Goal: Complete application form: Complete application form

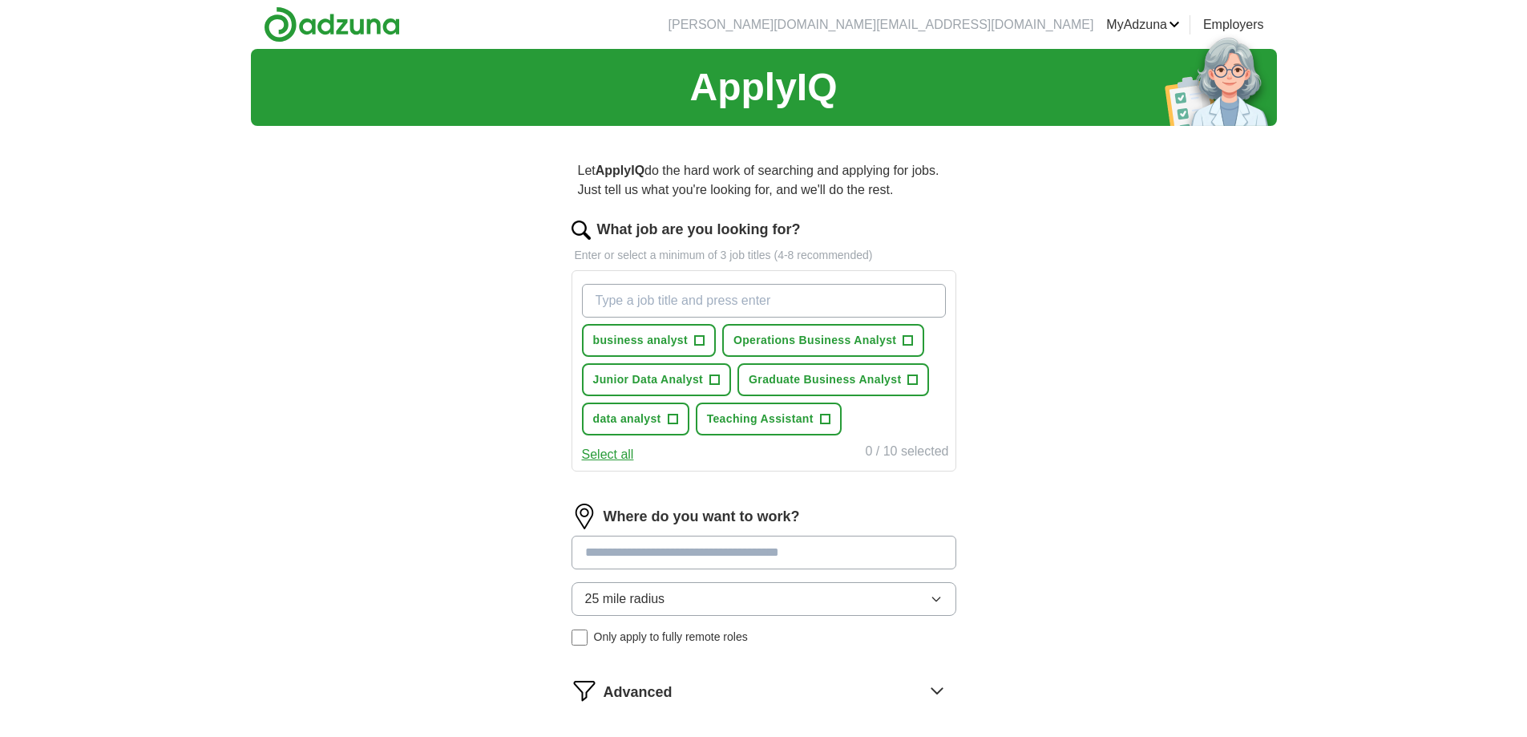
click at [747, 293] on input "What job are you looking for?" at bounding box center [764, 301] width 364 height 34
click at [702, 565] on input at bounding box center [763, 552] width 385 height 34
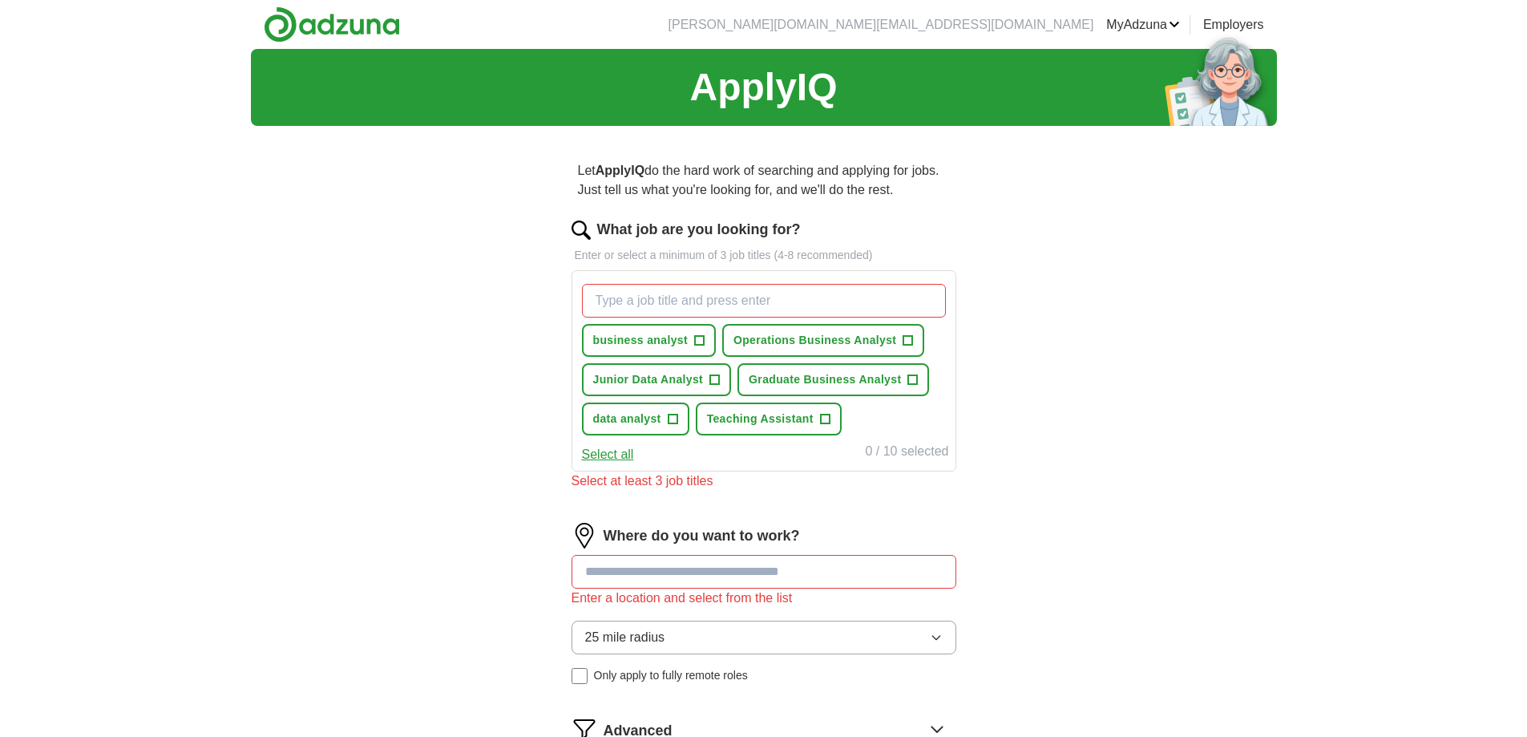
click at [690, 596] on div "Where do you want to work? Enter a location and select from the list 25 mile ra…" at bounding box center [763, 610] width 385 height 174
click at [702, 624] on button "25 mile radius" at bounding box center [763, 637] width 385 height 34
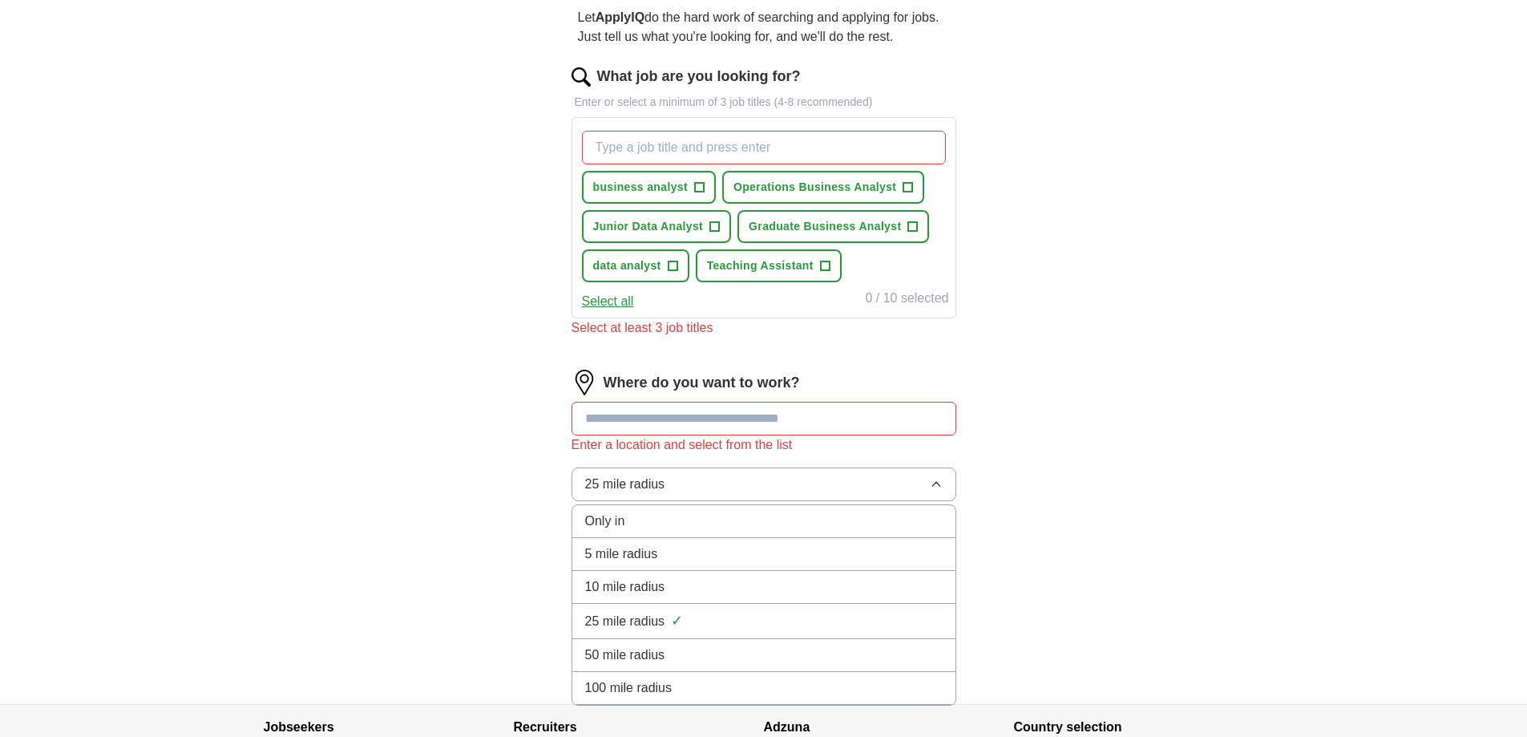
scroll to position [160, 0]
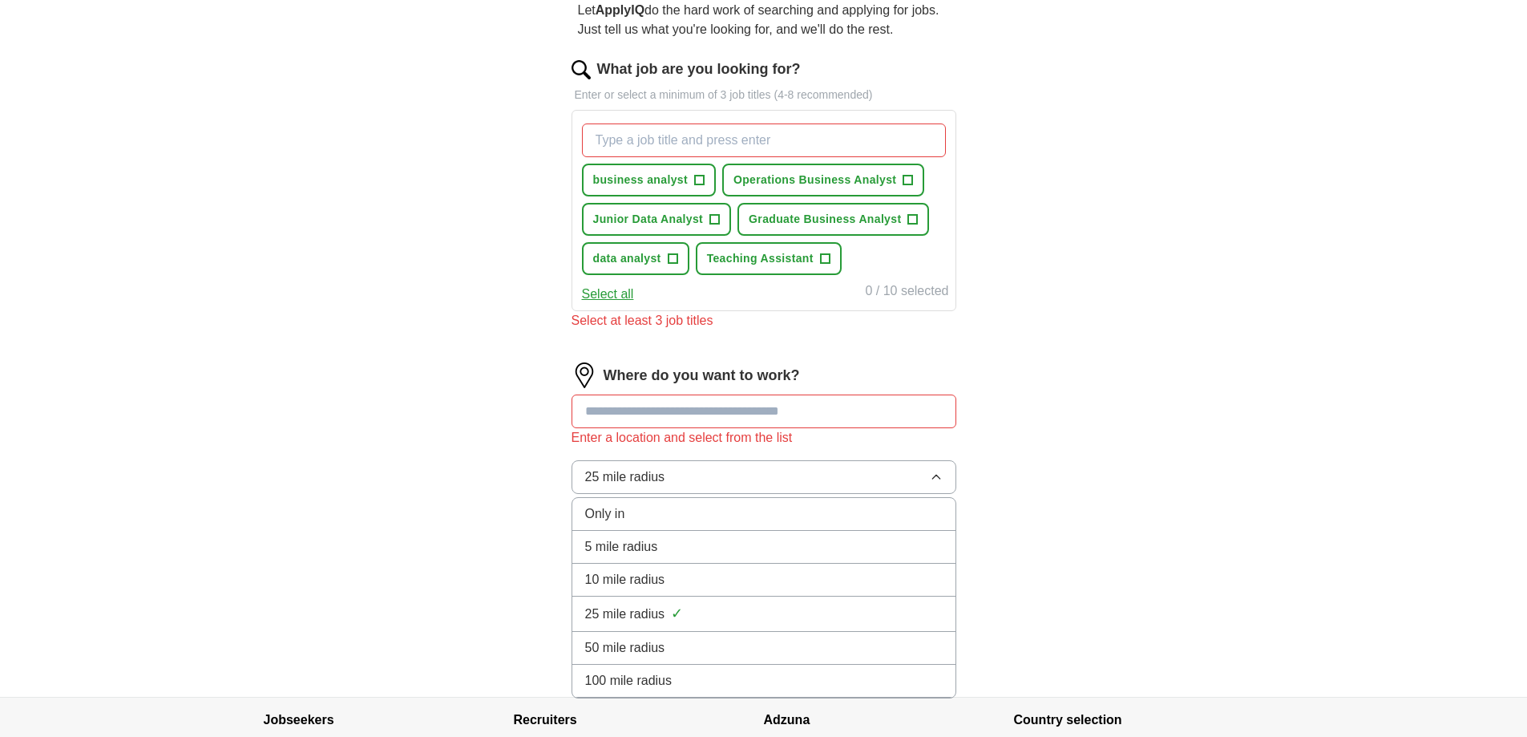
drag, startPoint x: 677, startPoint y: 531, endPoint x: 682, endPoint y: 507, distance: 24.5
click at [675, 531] on li "5 mile radius" at bounding box center [763, 547] width 383 height 33
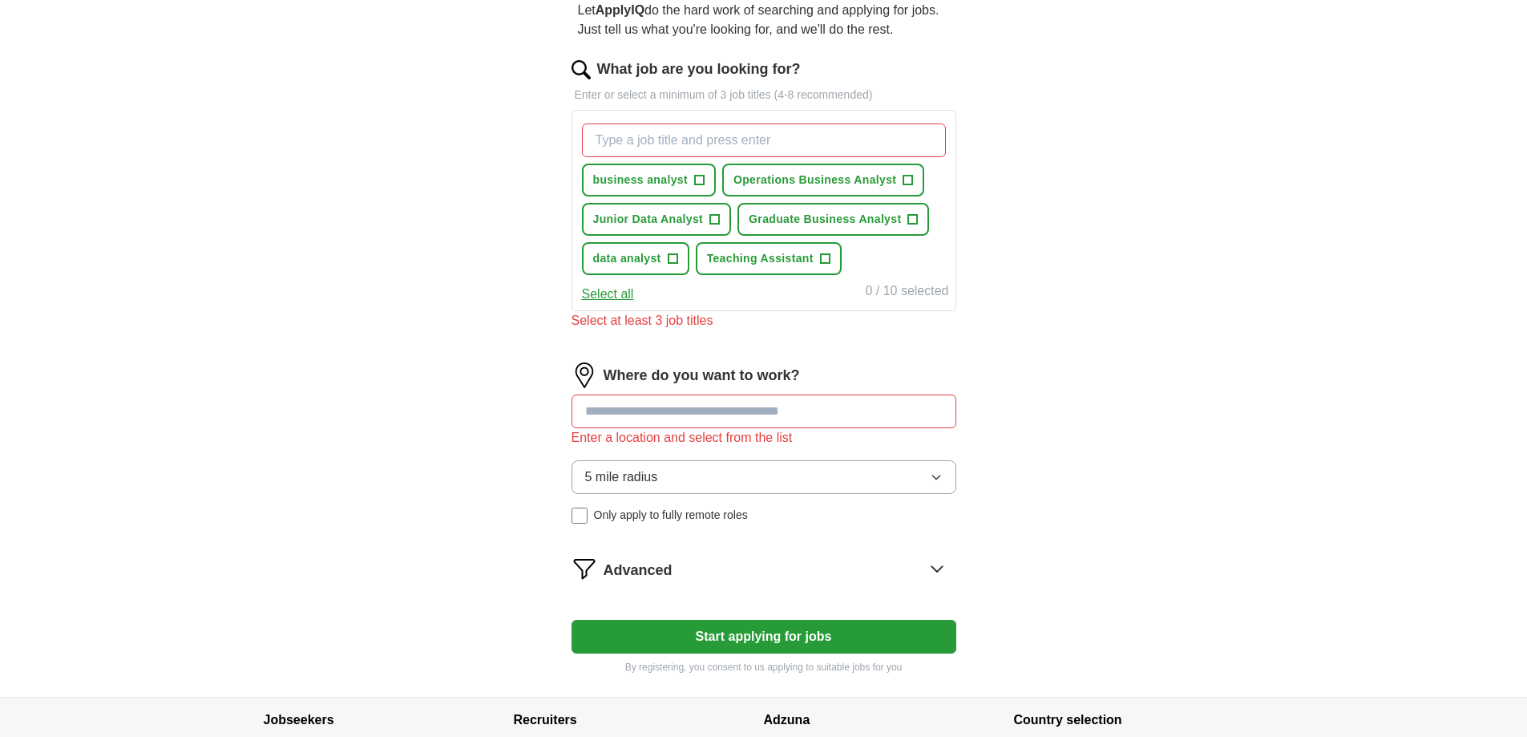
click at [706, 412] on input at bounding box center [763, 411] width 385 height 34
type input "*******"
click at [1097, 350] on div "ApplyIQ Let ApplyIQ do the hard work of searching and applying for jobs. Just t…" at bounding box center [764, 293] width 1026 height 808
click at [863, 484] on button "5 mile radius" at bounding box center [763, 477] width 385 height 34
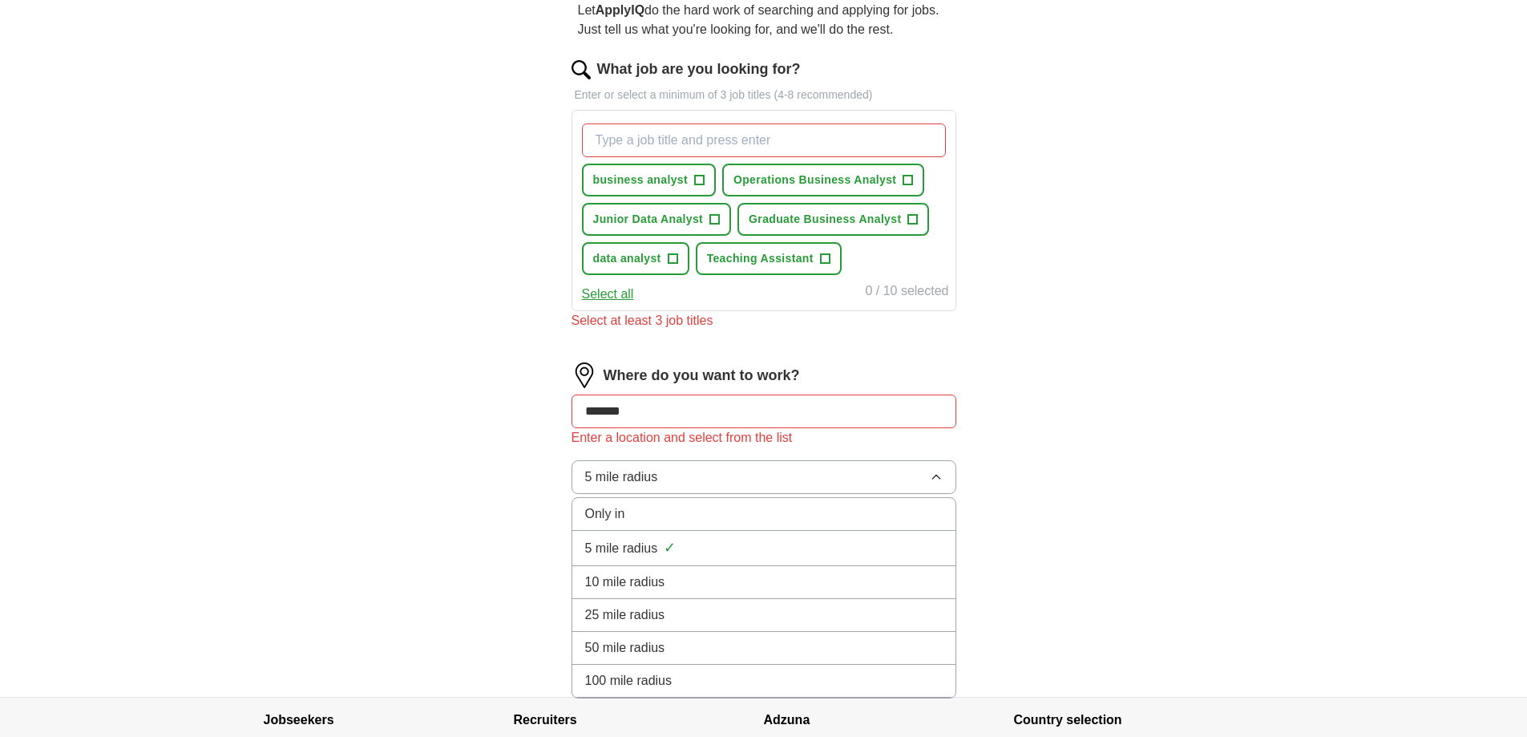
click at [866, 482] on button "5 mile radius" at bounding box center [763, 477] width 385 height 34
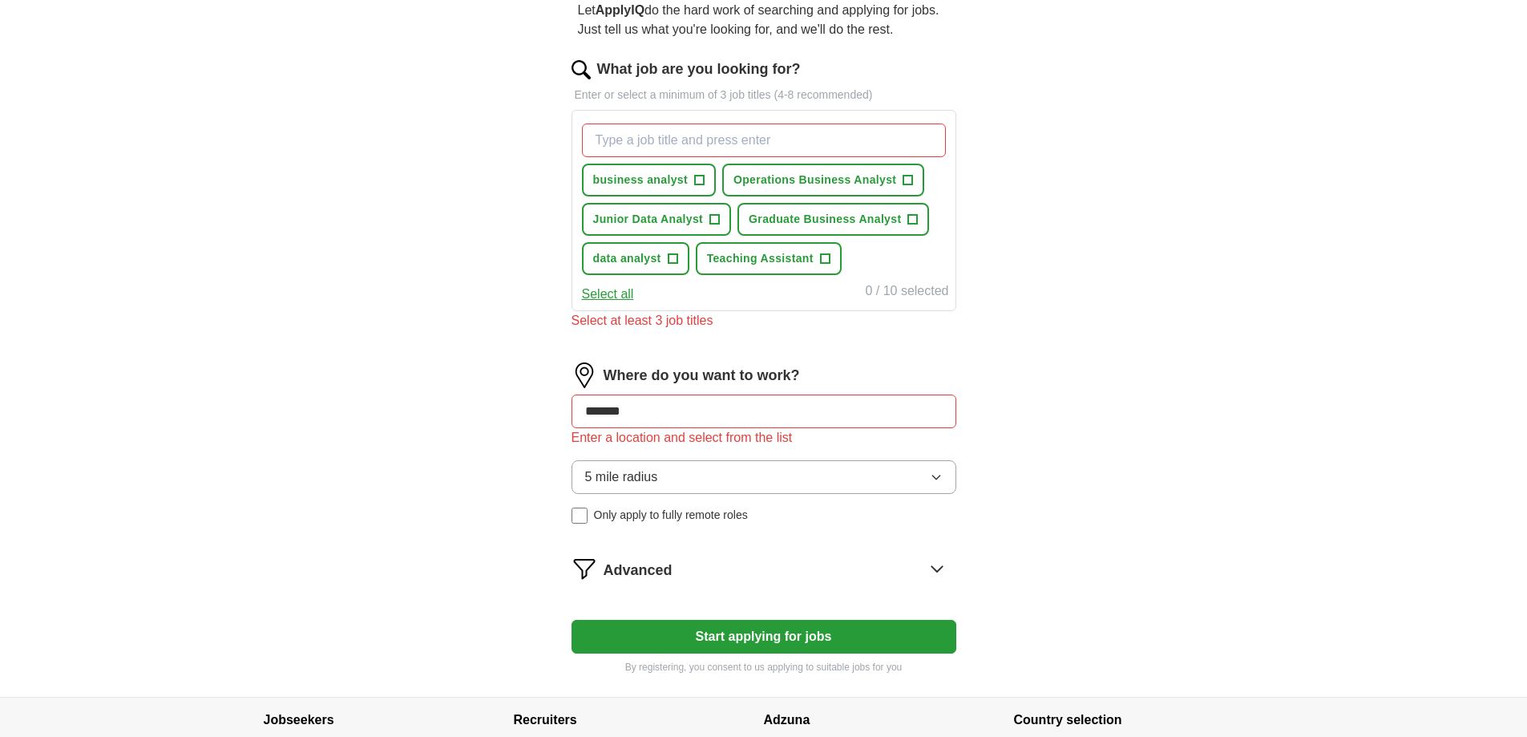
click at [795, 426] on input "*******" at bounding box center [763, 411] width 385 height 34
click at [770, 557] on div "Advanced" at bounding box center [780, 568] width 353 height 26
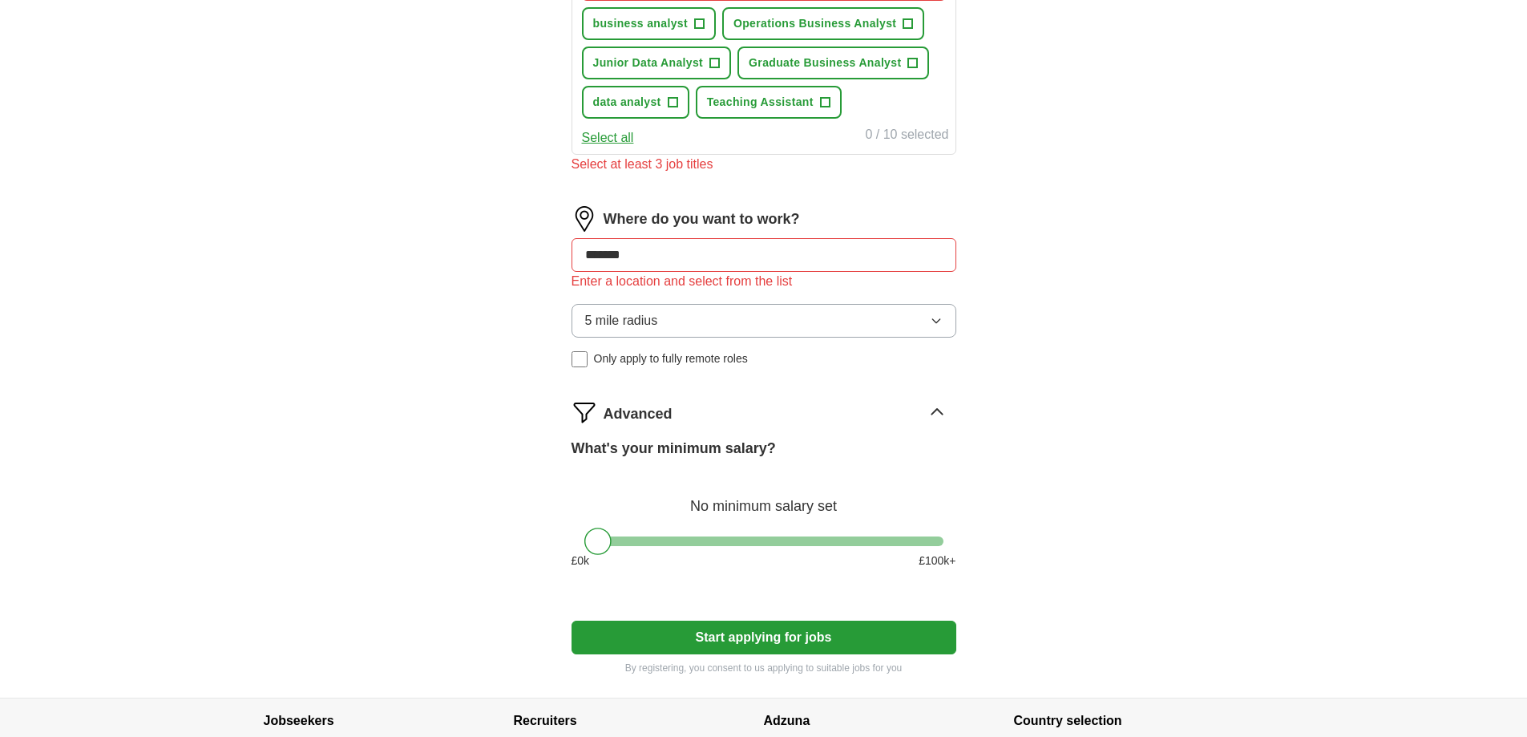
scroll to position [321, 0]
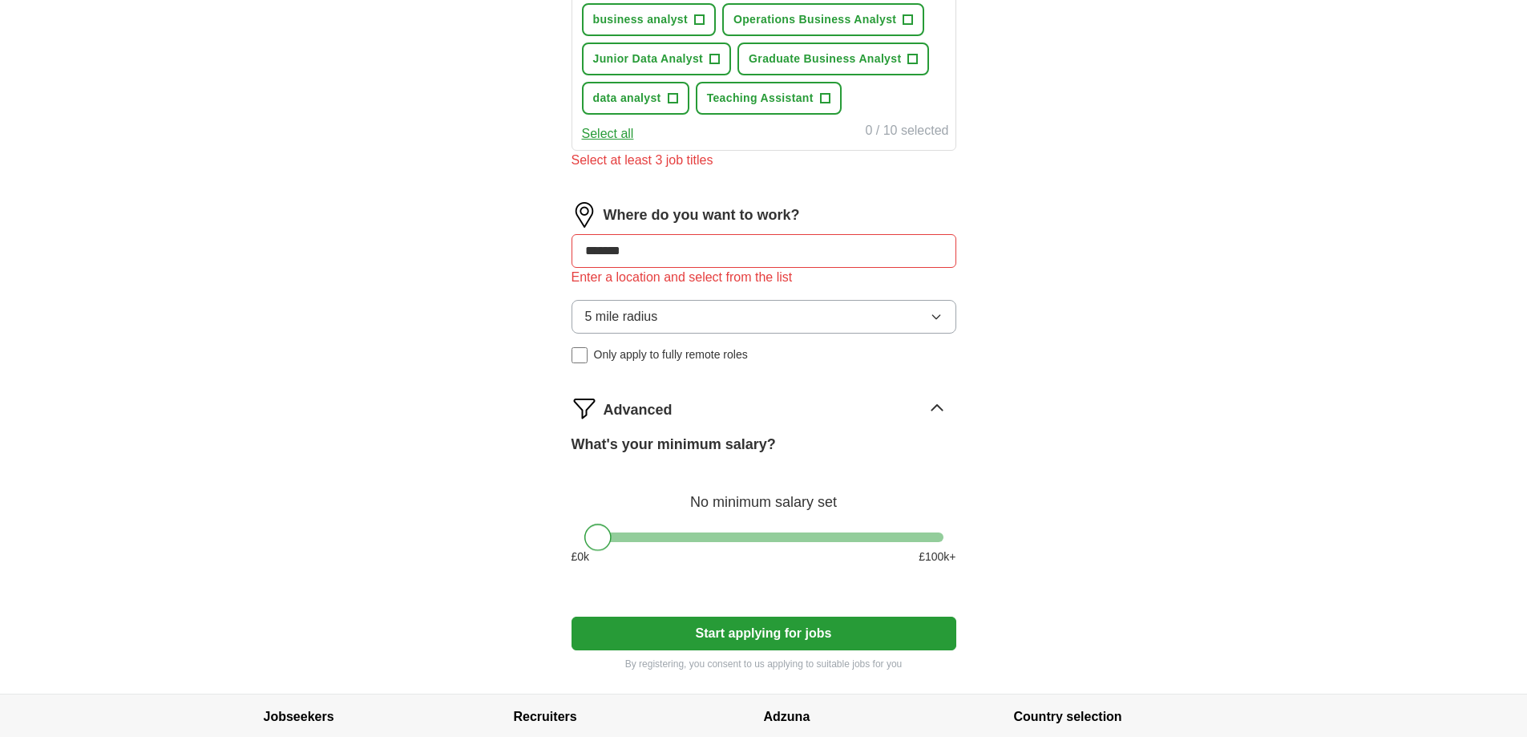
drag, startPoint x: 613, startPoint y: 533, endPoint x: 523, endPoint y: 532, distance: 89.8
click at [523, 532] on div "Let ApplyIQ do the hard work of searching and applying for jobs. Just tell us w…" at bounding box center [763, 255] width 513 height 875
click at [888, 419] on div "Advanced" at bounding box center [780, 408] width 353 height 26
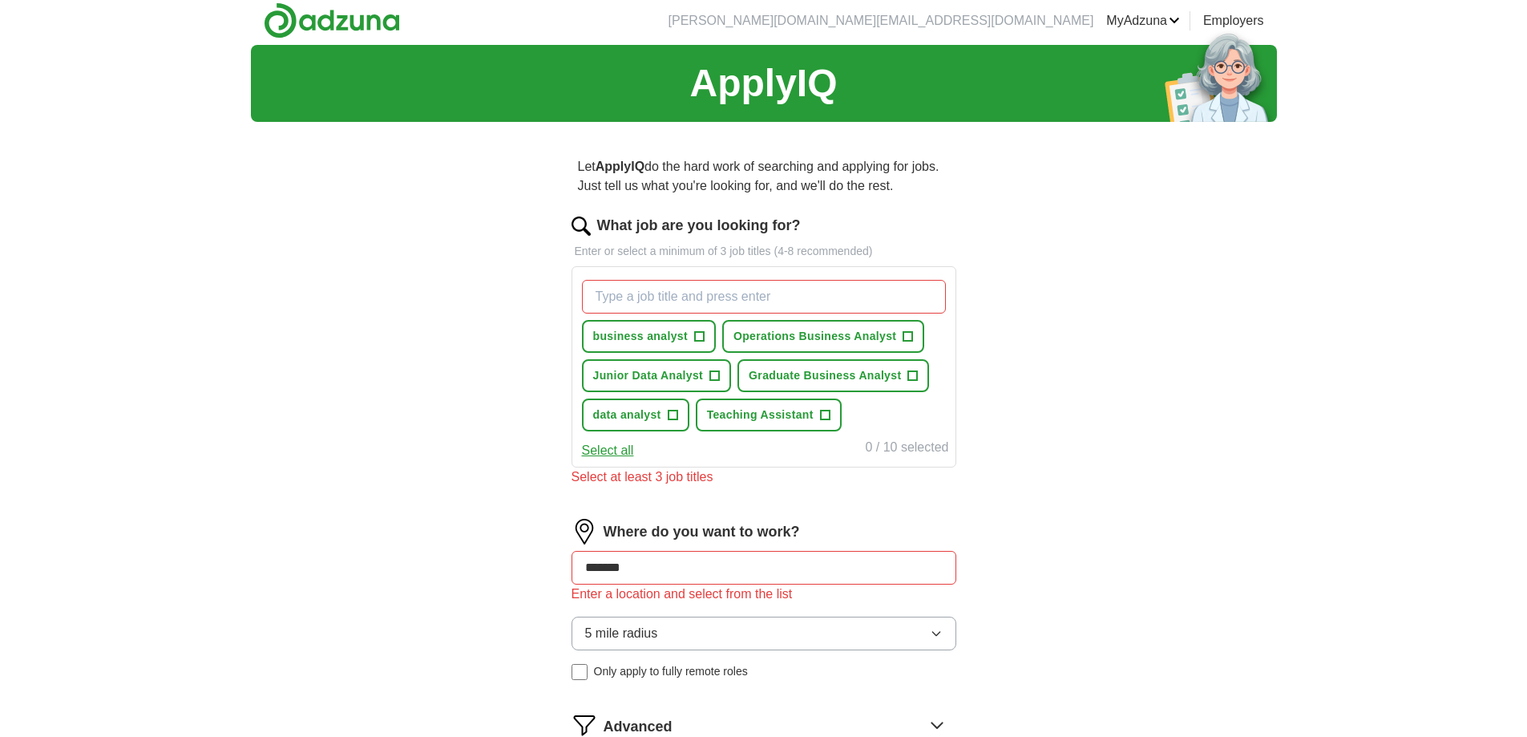
scroll to position [0, 0]
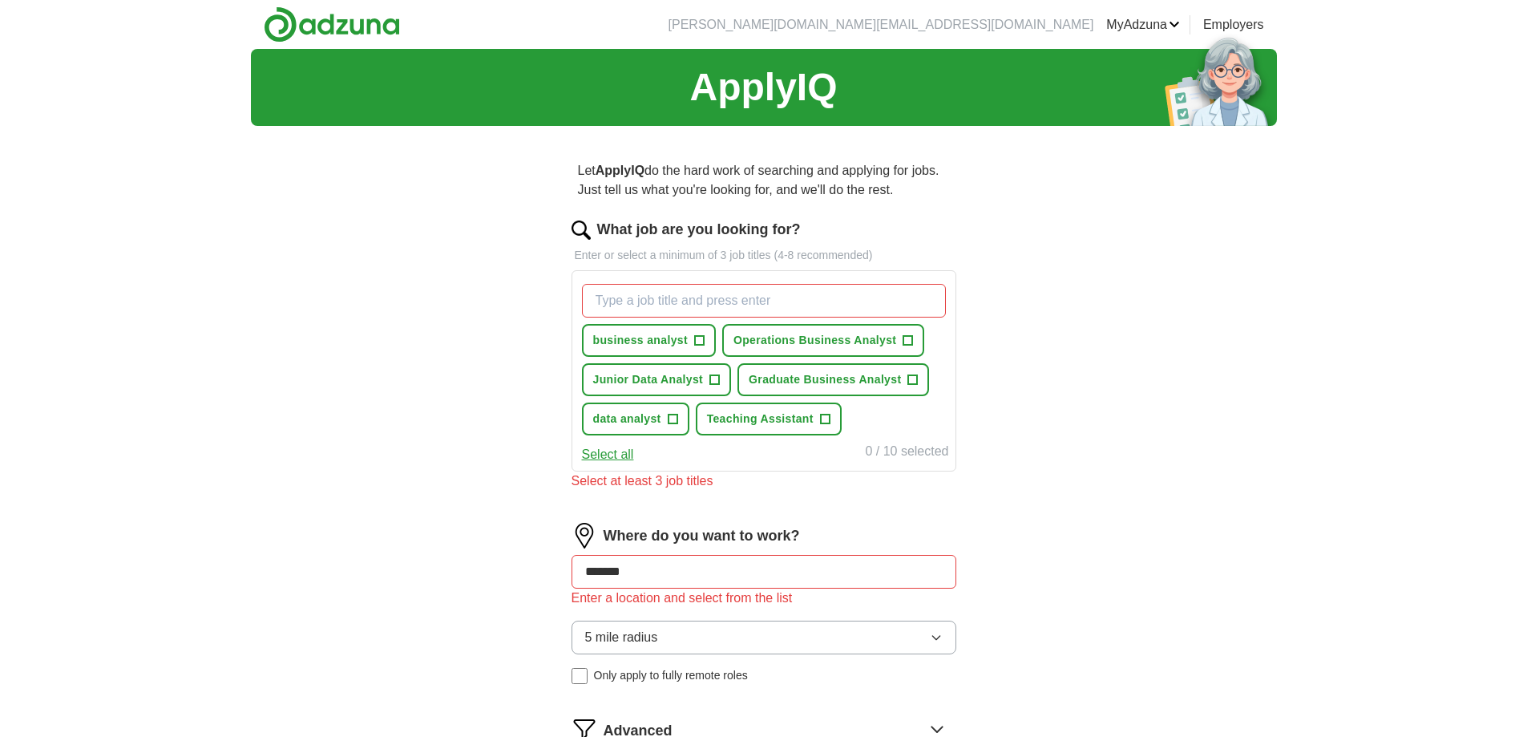
click at [700, 297] on input "What job are you looking for?" at bounding box center [764, 301] width 364 height 34
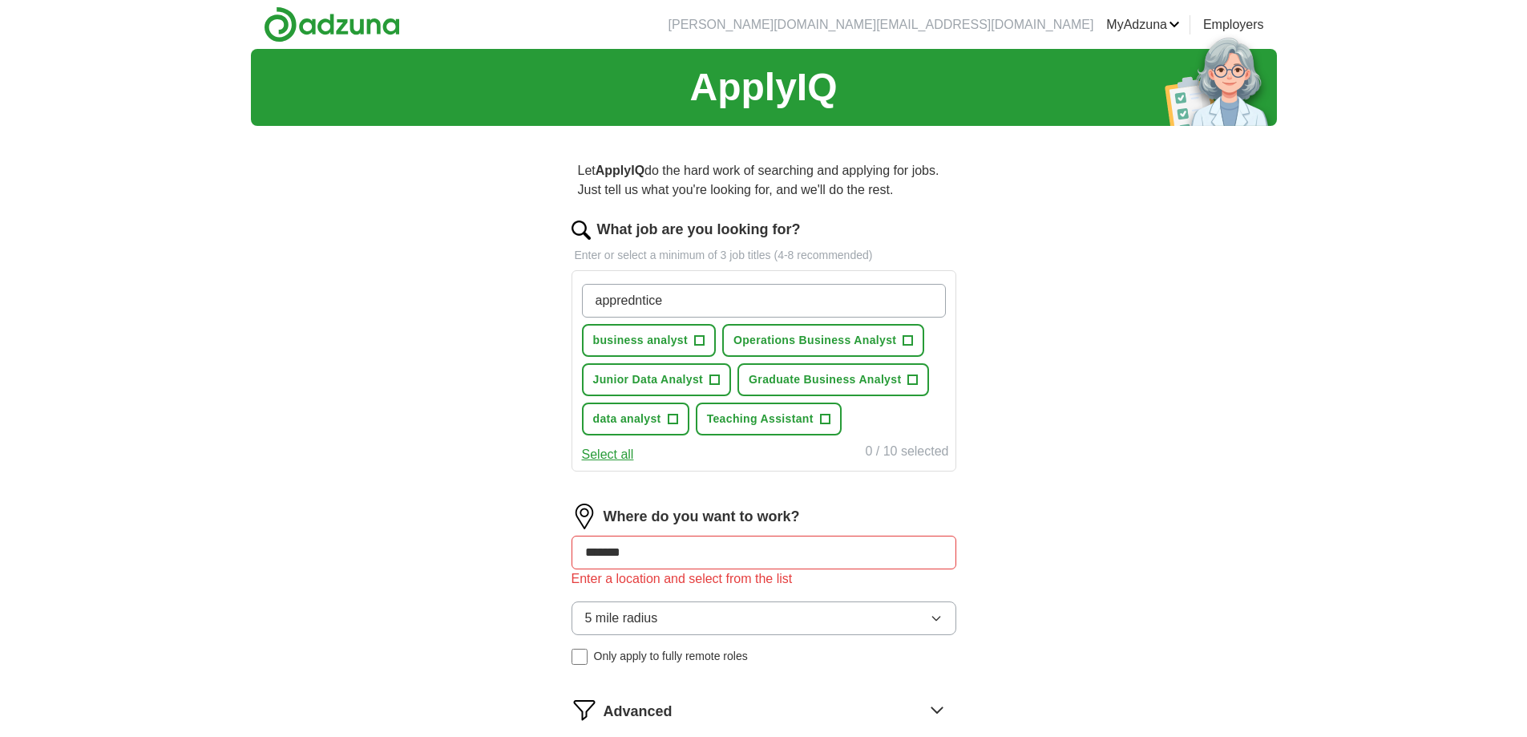
type input "apprentice"
click at [673, 305] on input "apprentice" at bounding box center [764, 301] width 364 height 34
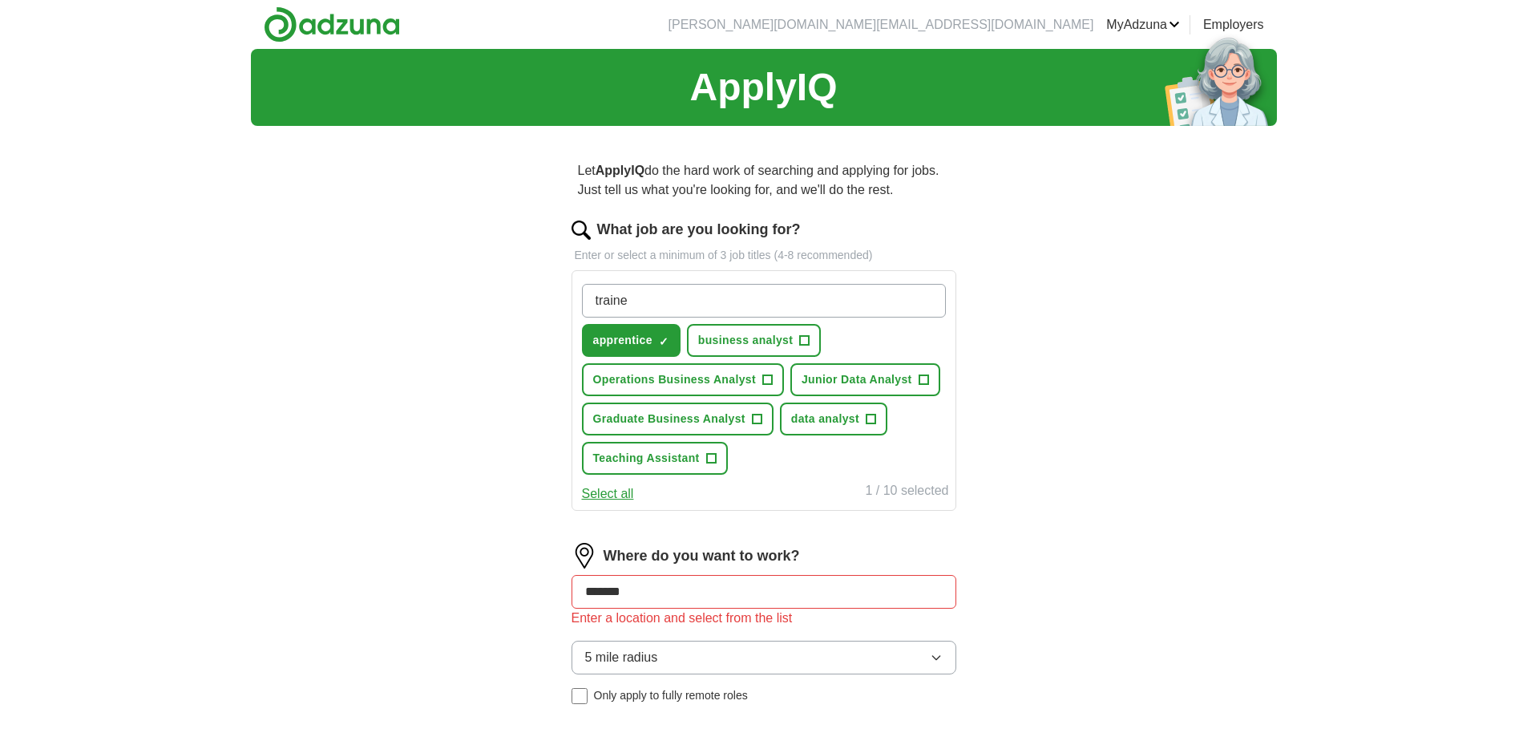
type input "trainee"
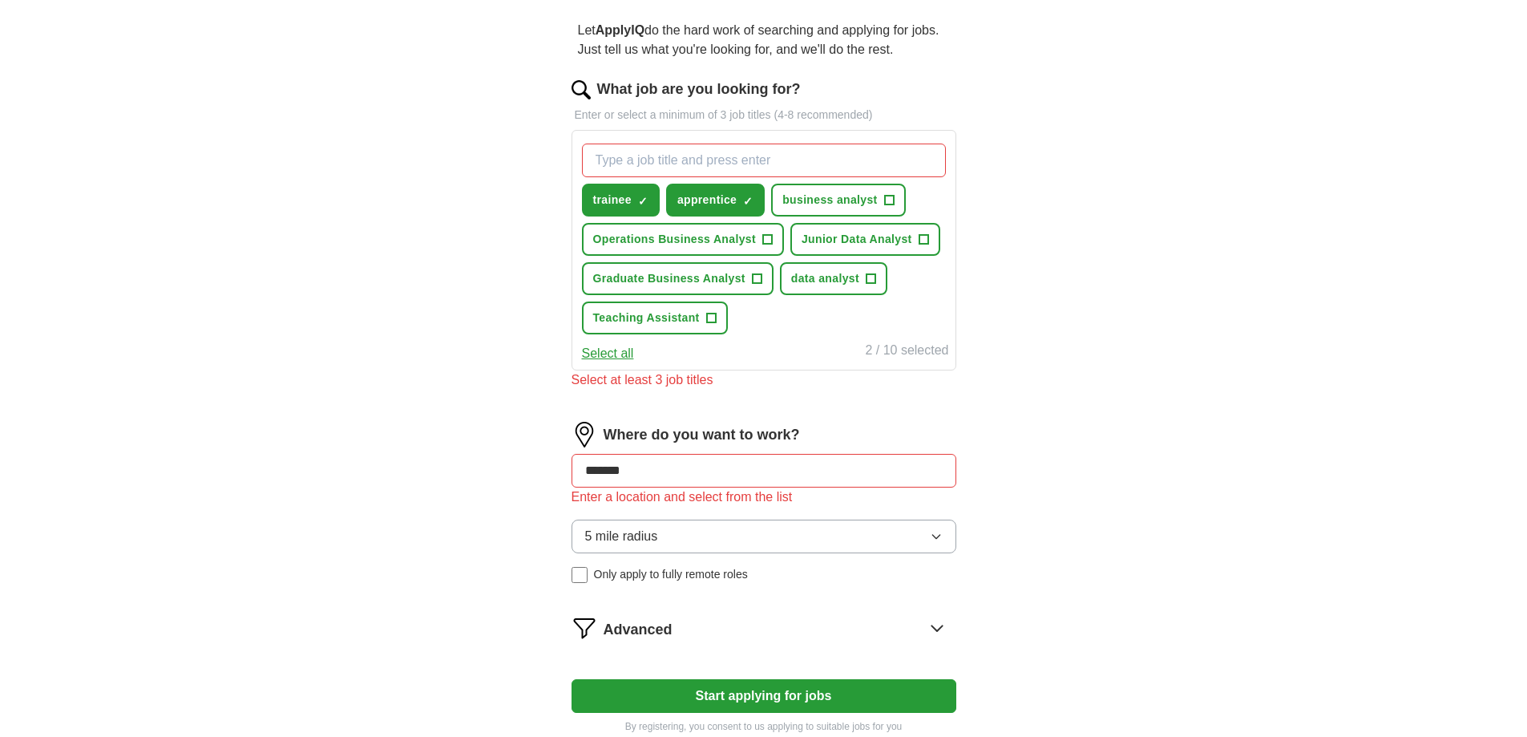
scroll to position [338, 0]
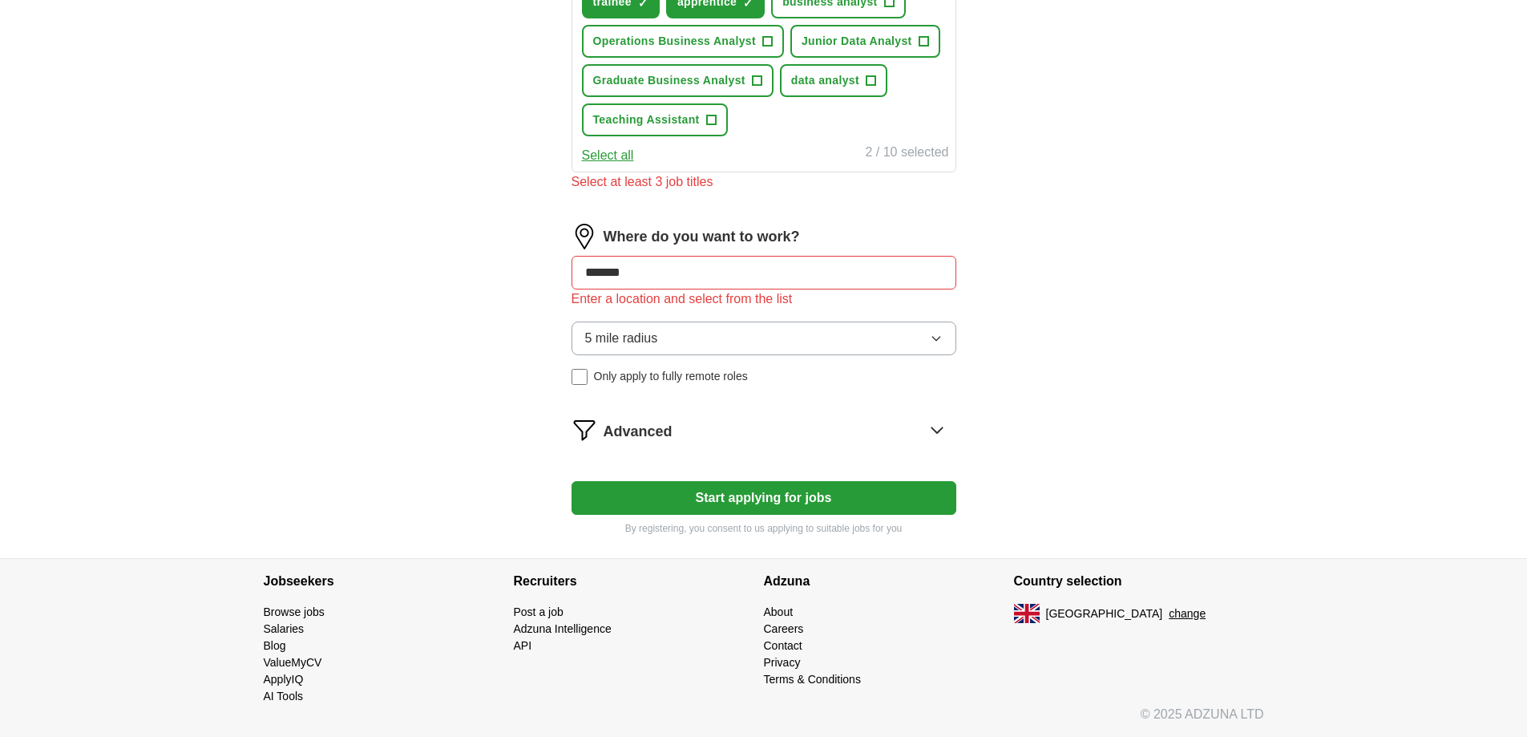
drag, startPoint x: 959, startPoint y: 147, endPoint x: 762, endPoint y: 481, distance: 388.0
click at [762, 481] on button "Start applying for jobs" at bounding box center [763, 498] width 385 height 34
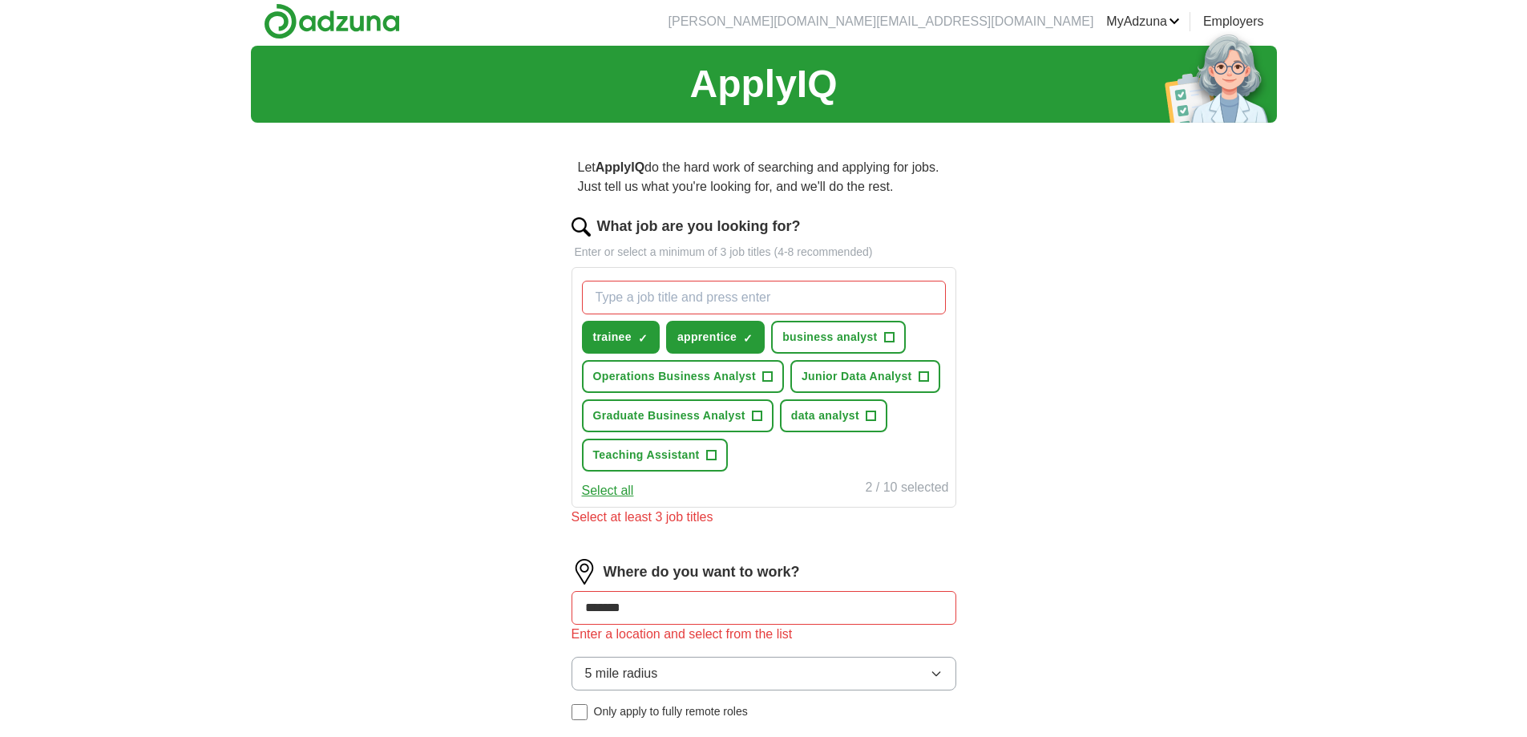
scroll to position [0, 0]
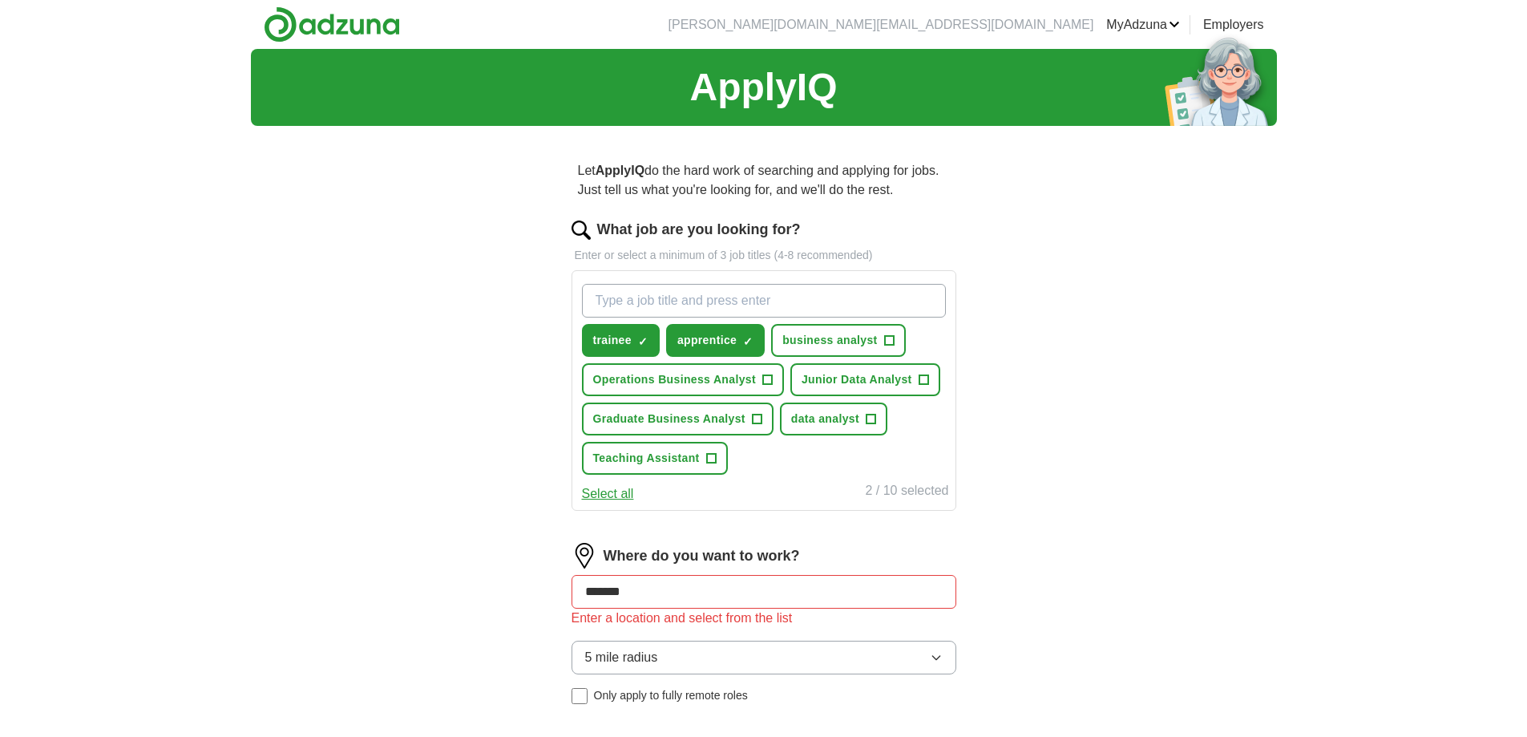
drag, startPoint x: 855, startPoint y: 298, endPoint x: 854, endPoint y: 309, distance: 10.4
click at [855, 301] on input "What job are you looking for?" at bounding box center [764, 301] width 364 height 34
type input "graduate"
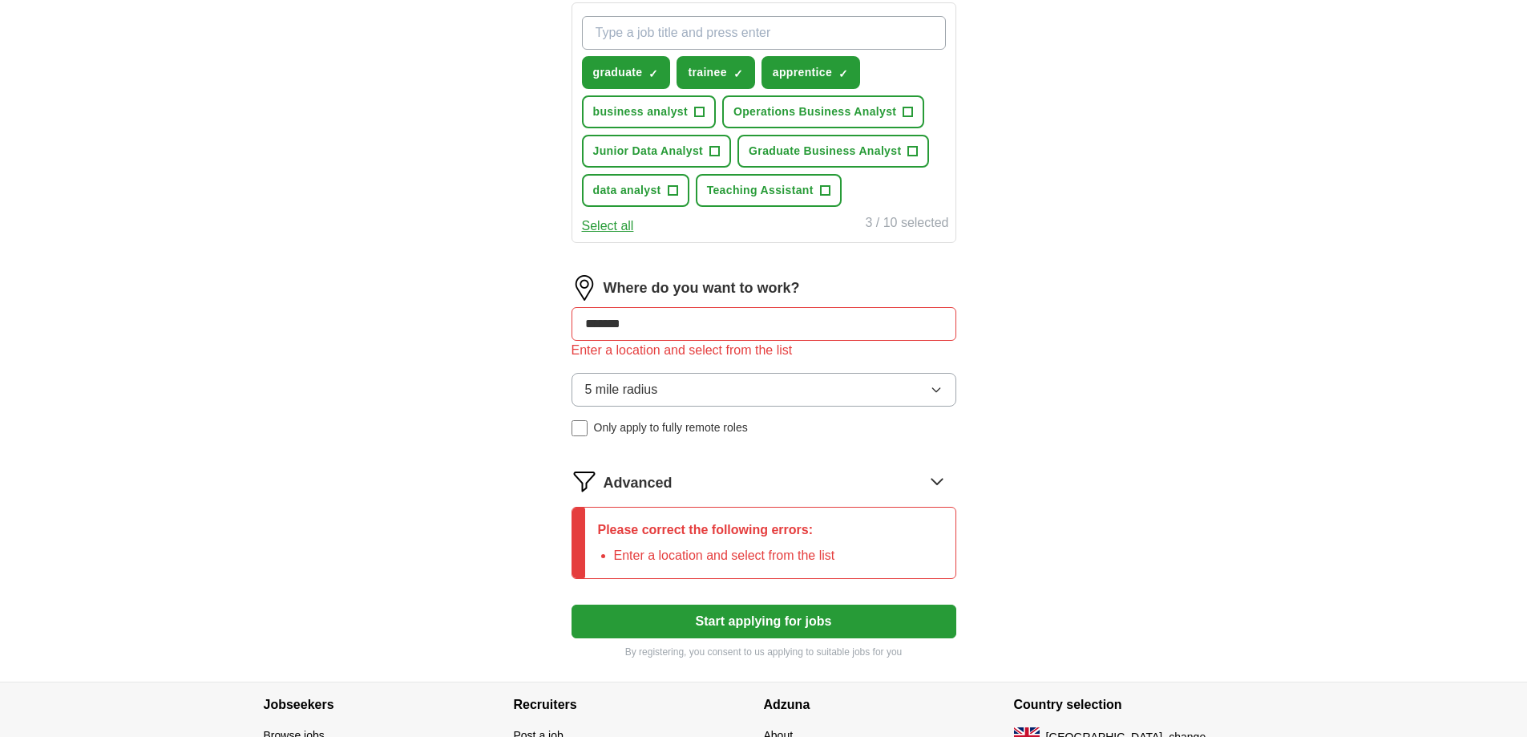
scroll to position [391, 0]
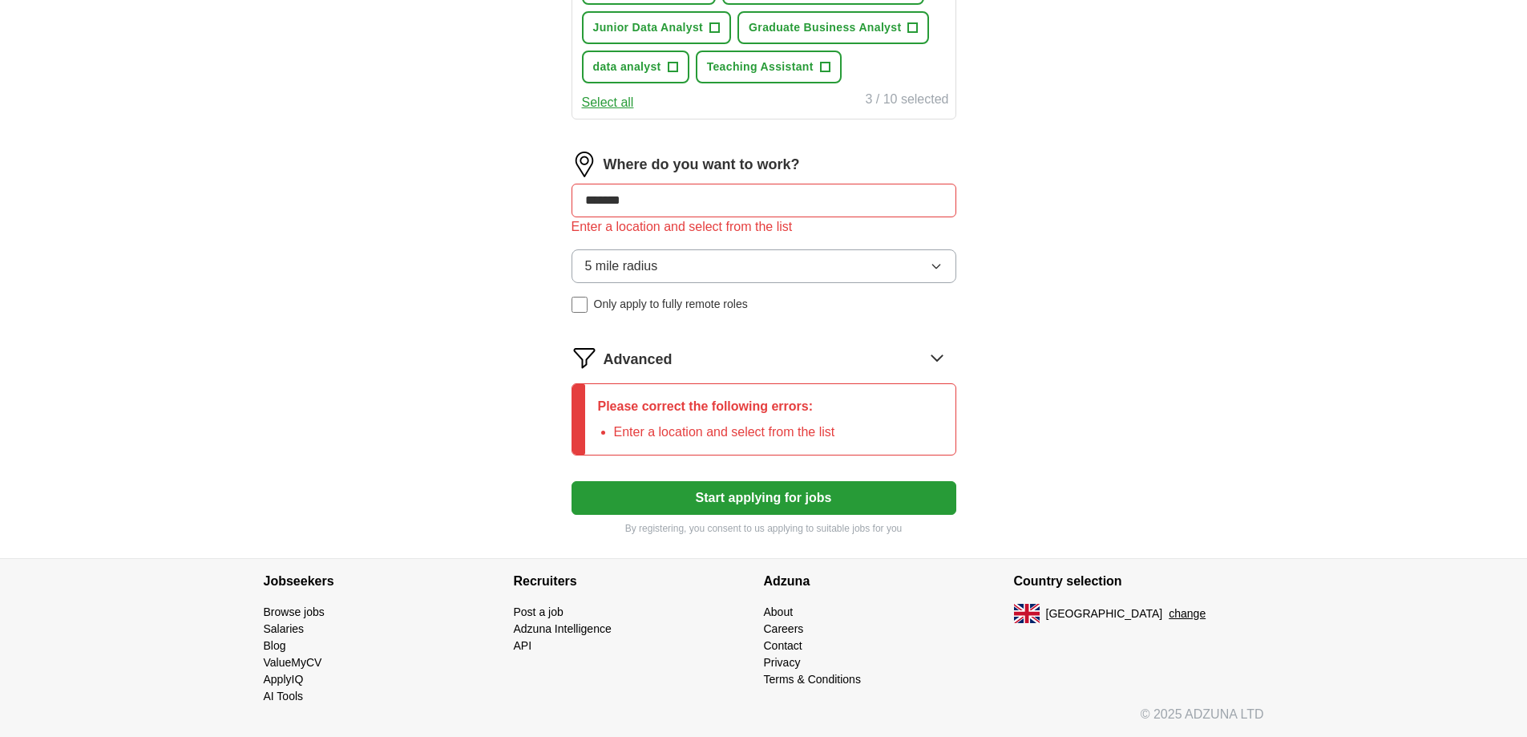
click at [791, 493] on button "Start applying for jobs" at bounding box center [763, 498] width 385 height 34
click at [765, 208] on input "*******" at bounding box center [763, 201] width 385 height 34
click at [571, 481] on button "Start applying for jobs" at bounding box center [763, 498] width 385 height 34
type input "*"
type input "*******"
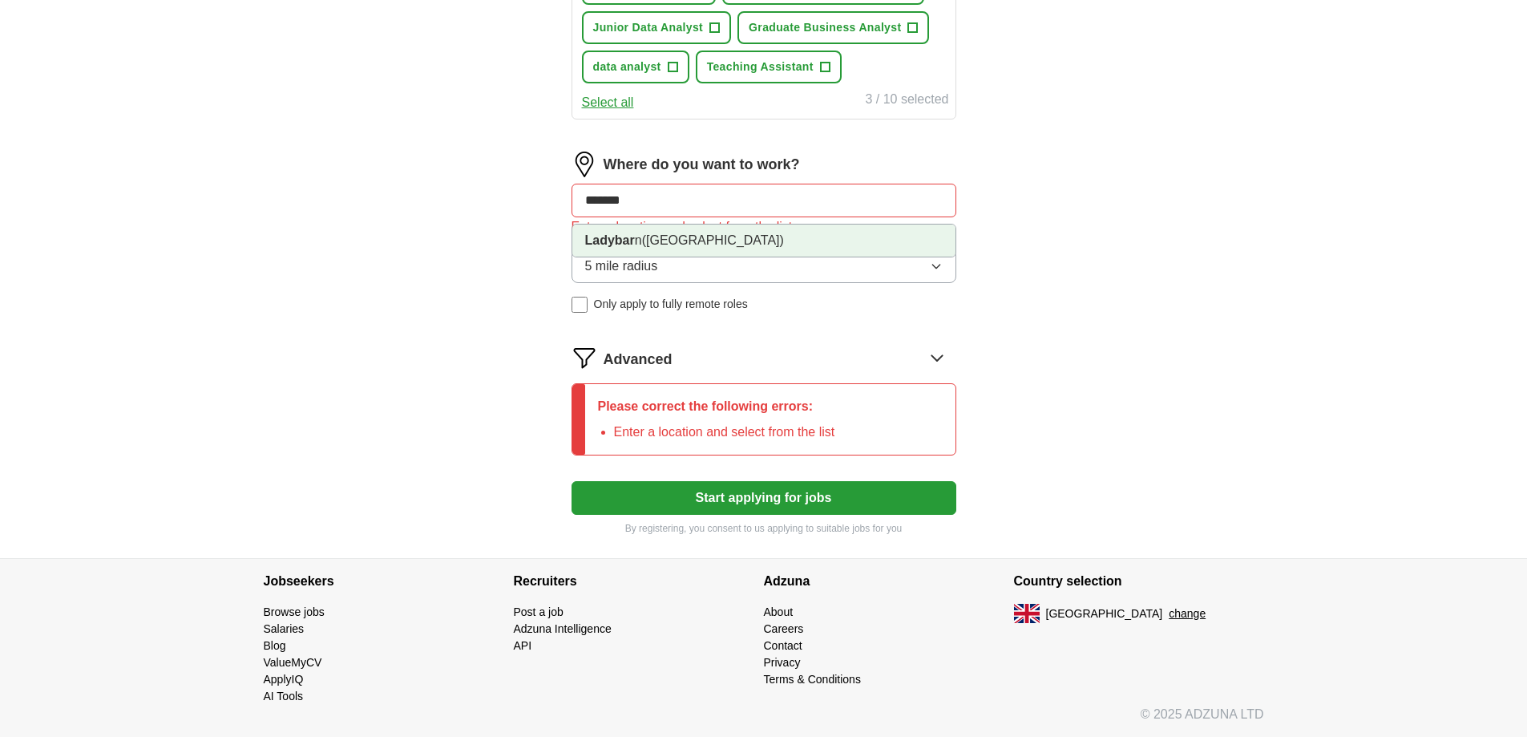
click at [774, 240] on li "Ladybar n ([GEOGRAPHIC_DATA])" at bounding box center [763, 240] width 383 height 32
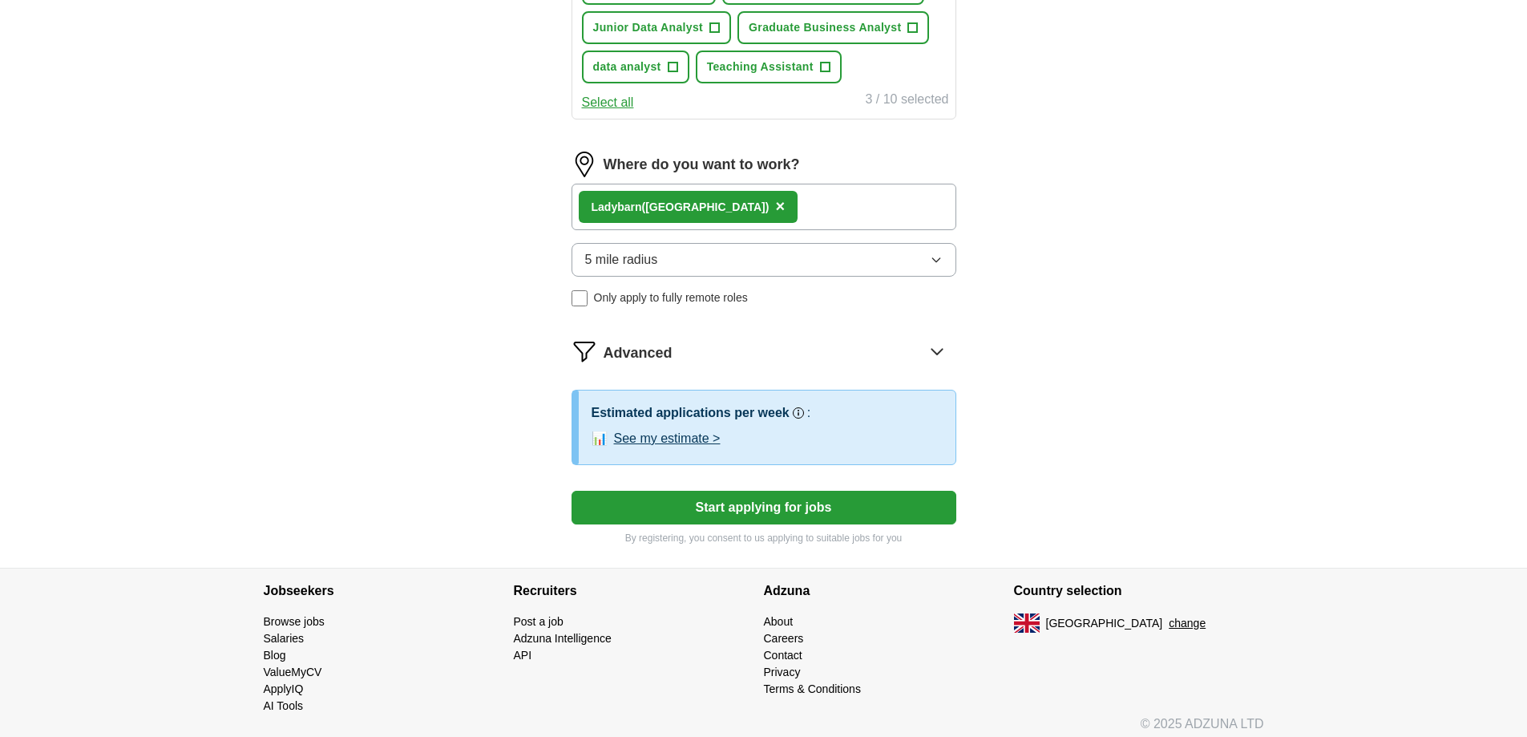
click at [797, 503] on button "Start applying for jobs" at bounding box center [763, 507] width 385 height 34
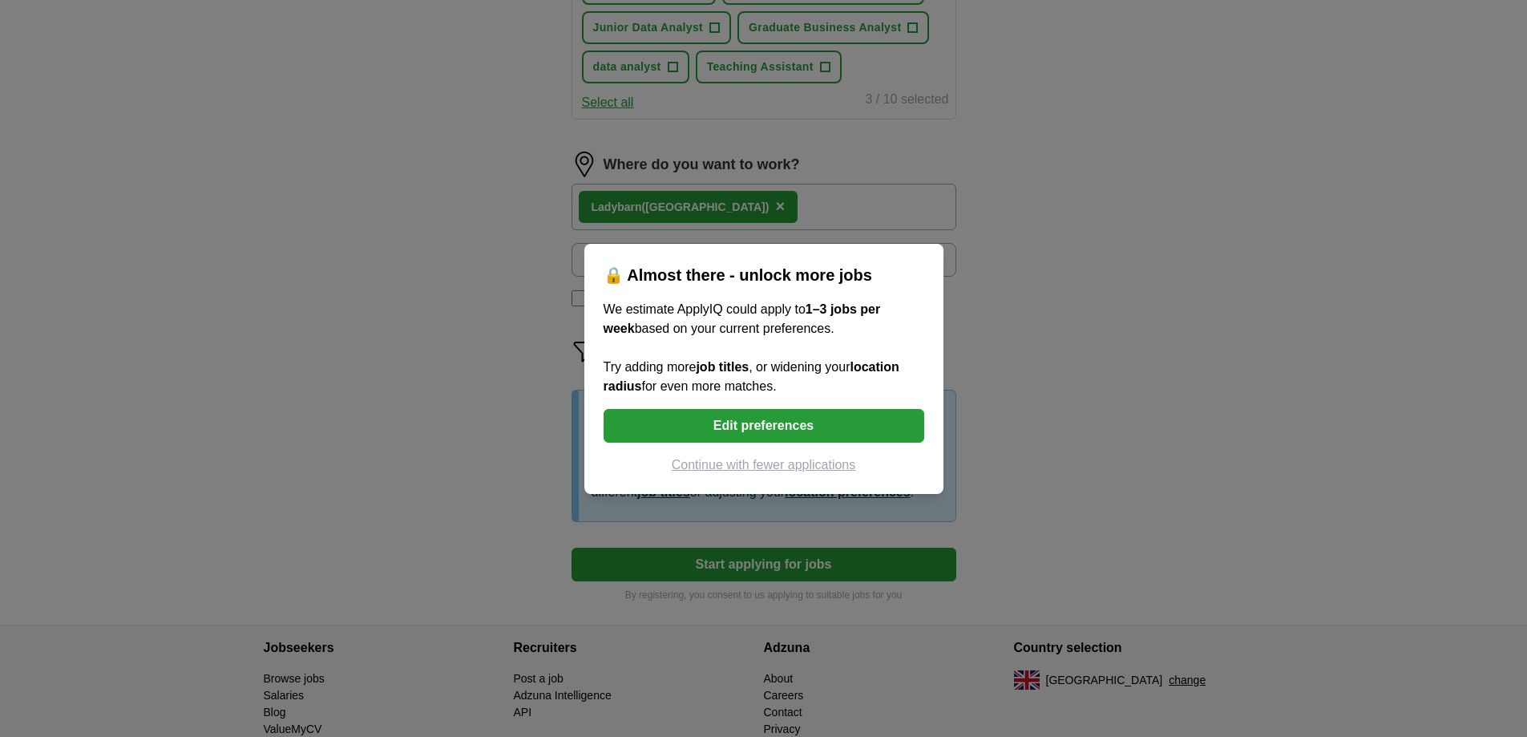
click at [817, 462] on button "Continue with fewer applications" at bounding box center [764, 464] width 321 height 19
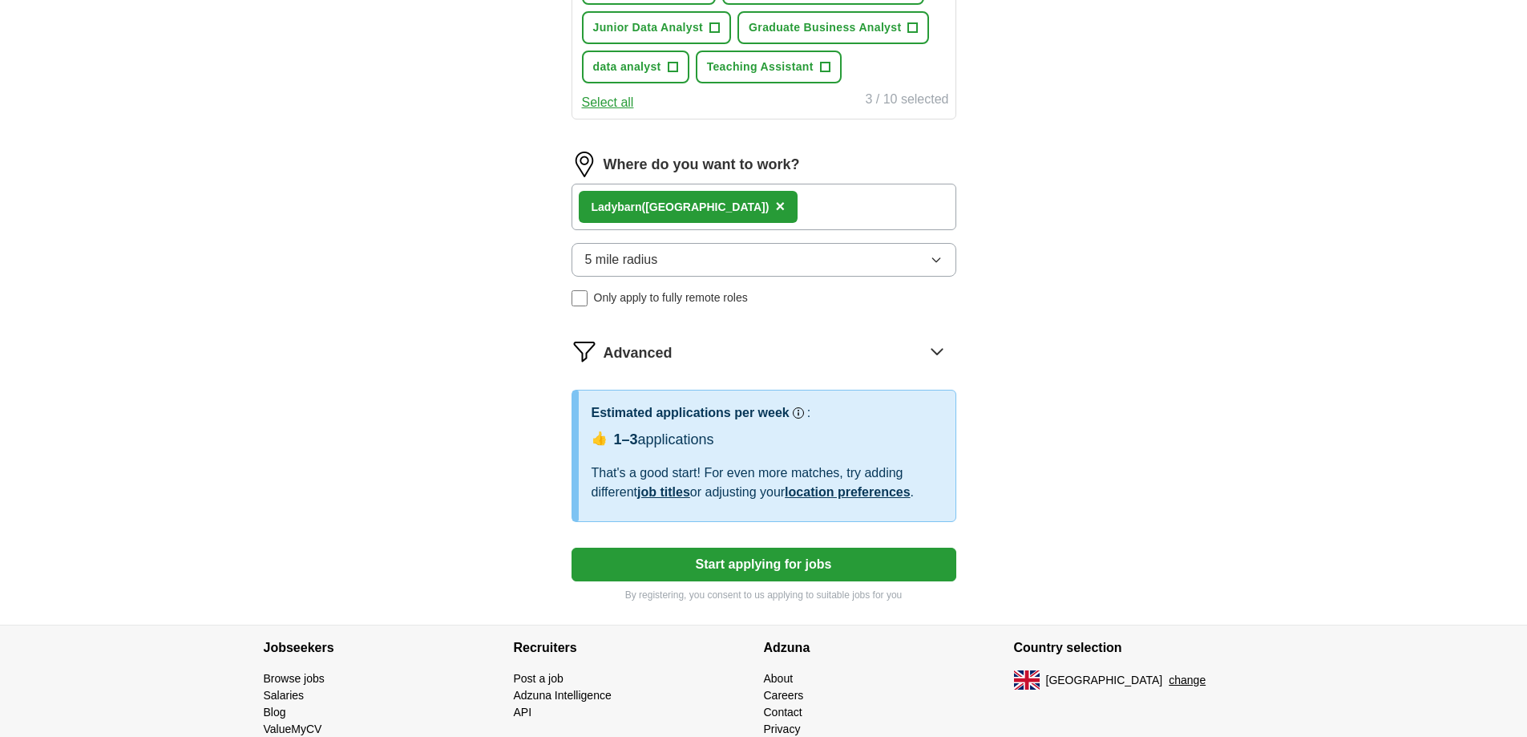
select select "**"
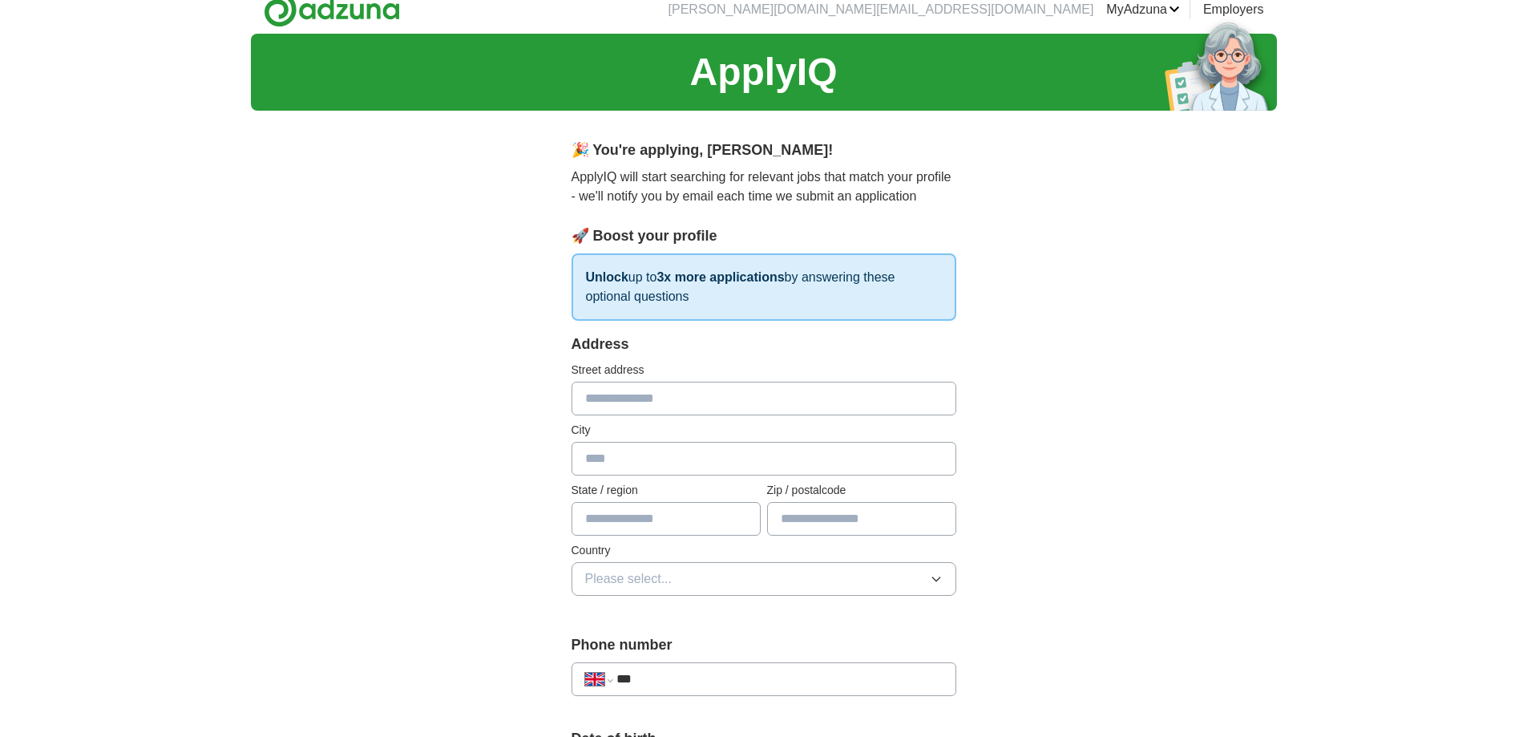
scroll to position [0, 0]
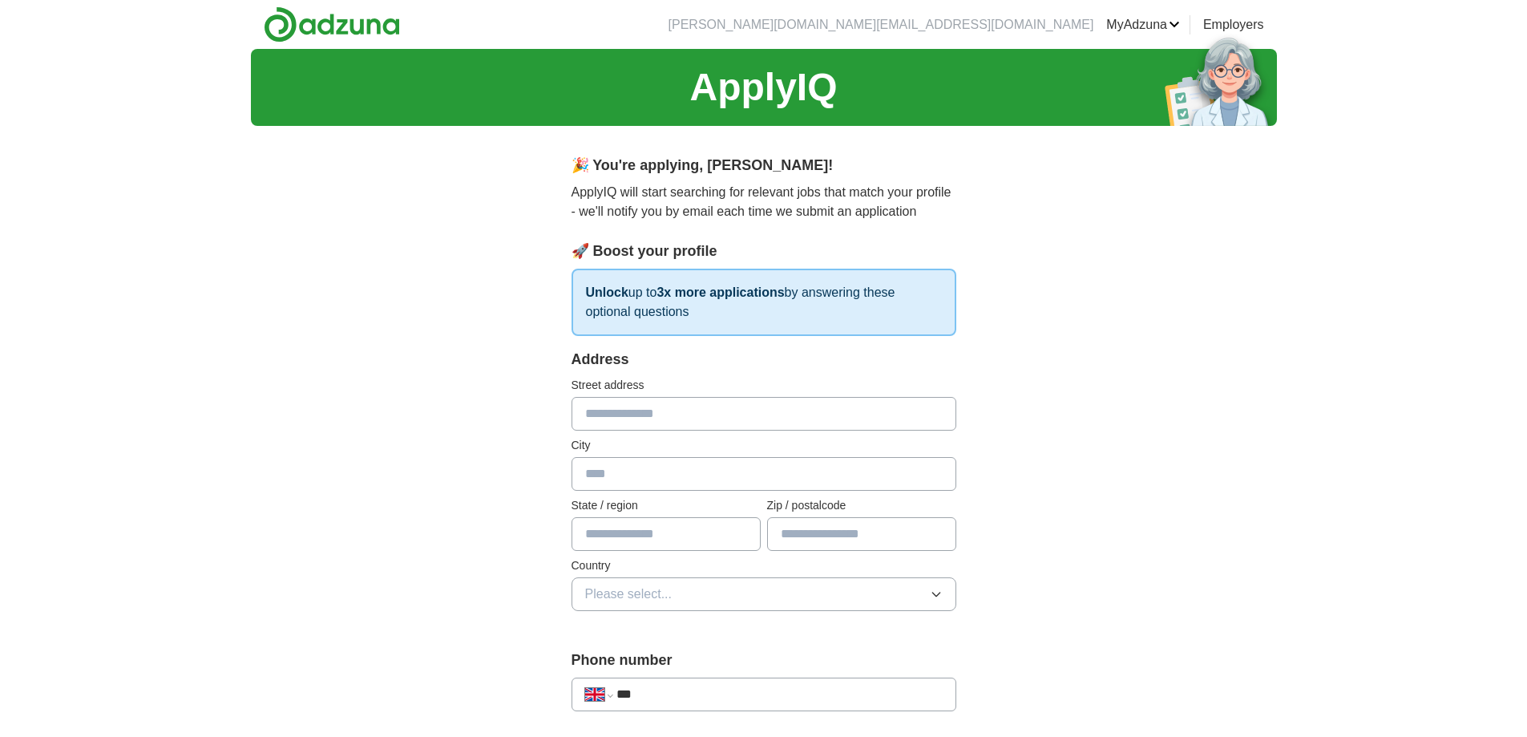
click at [755, 422] on input "text" at bounding box center [763, 414] width 385 height 34
type input "**********"
type input "*******"
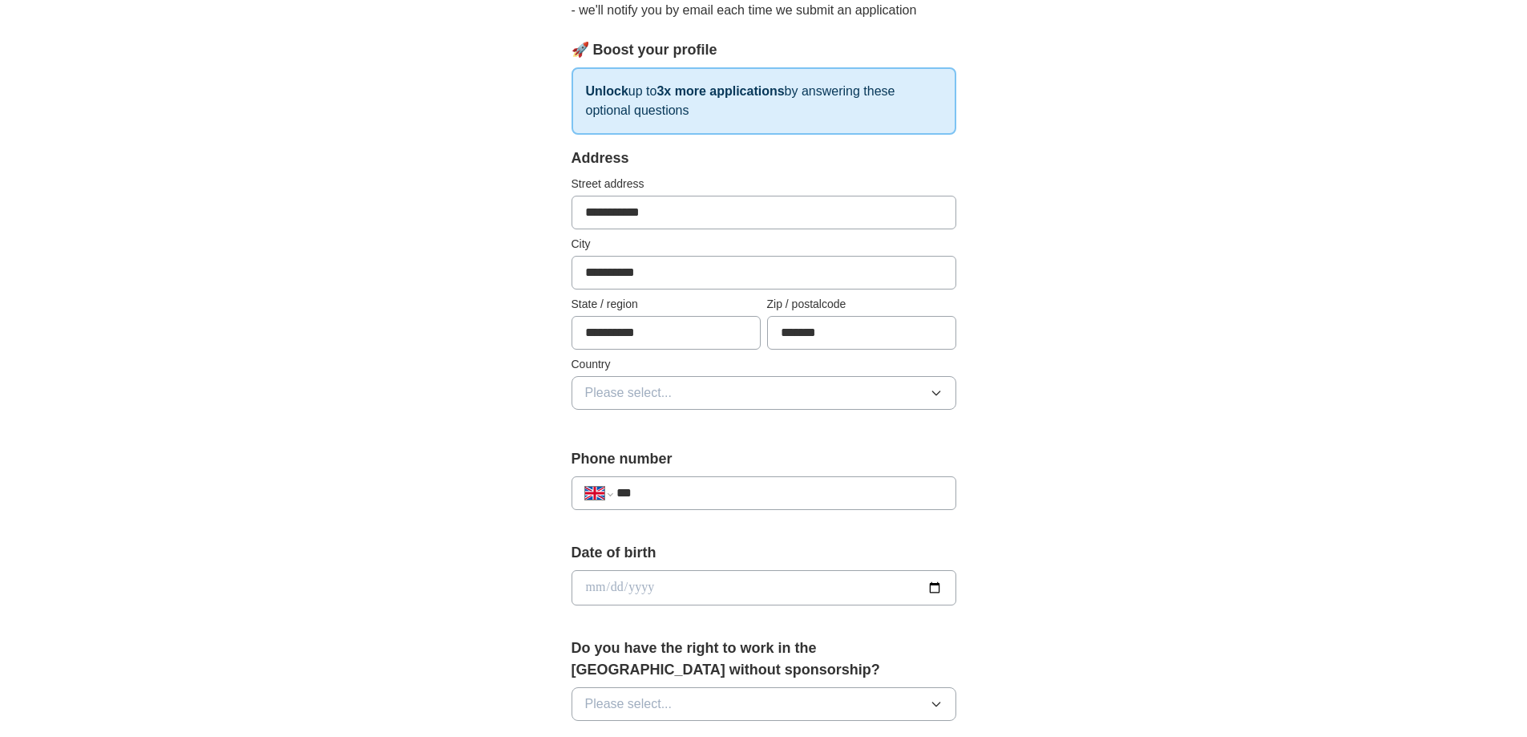
scroll to position [240, 0]
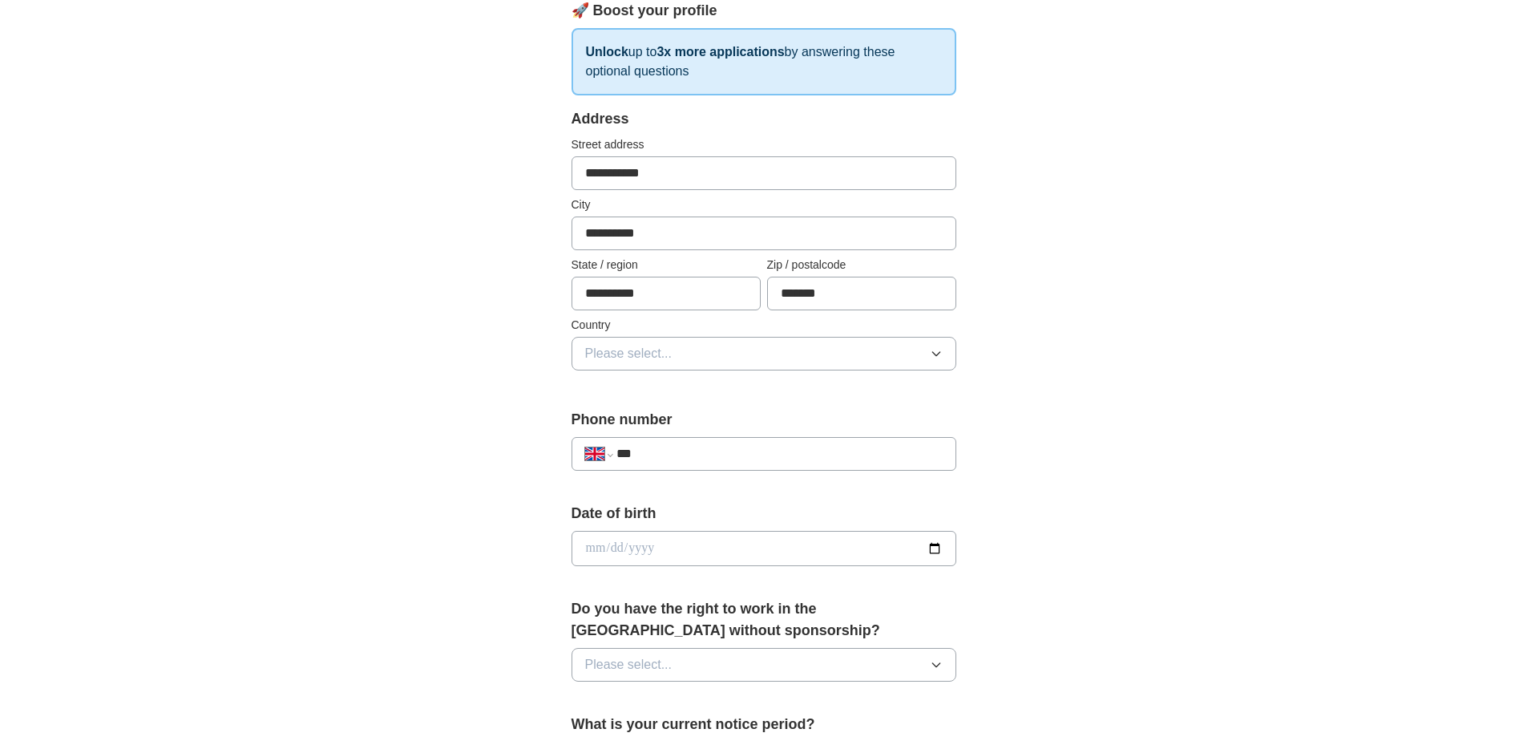
click at [749, 365] on button "Please select..." at bounding box center [763, 354] width 385 height 34
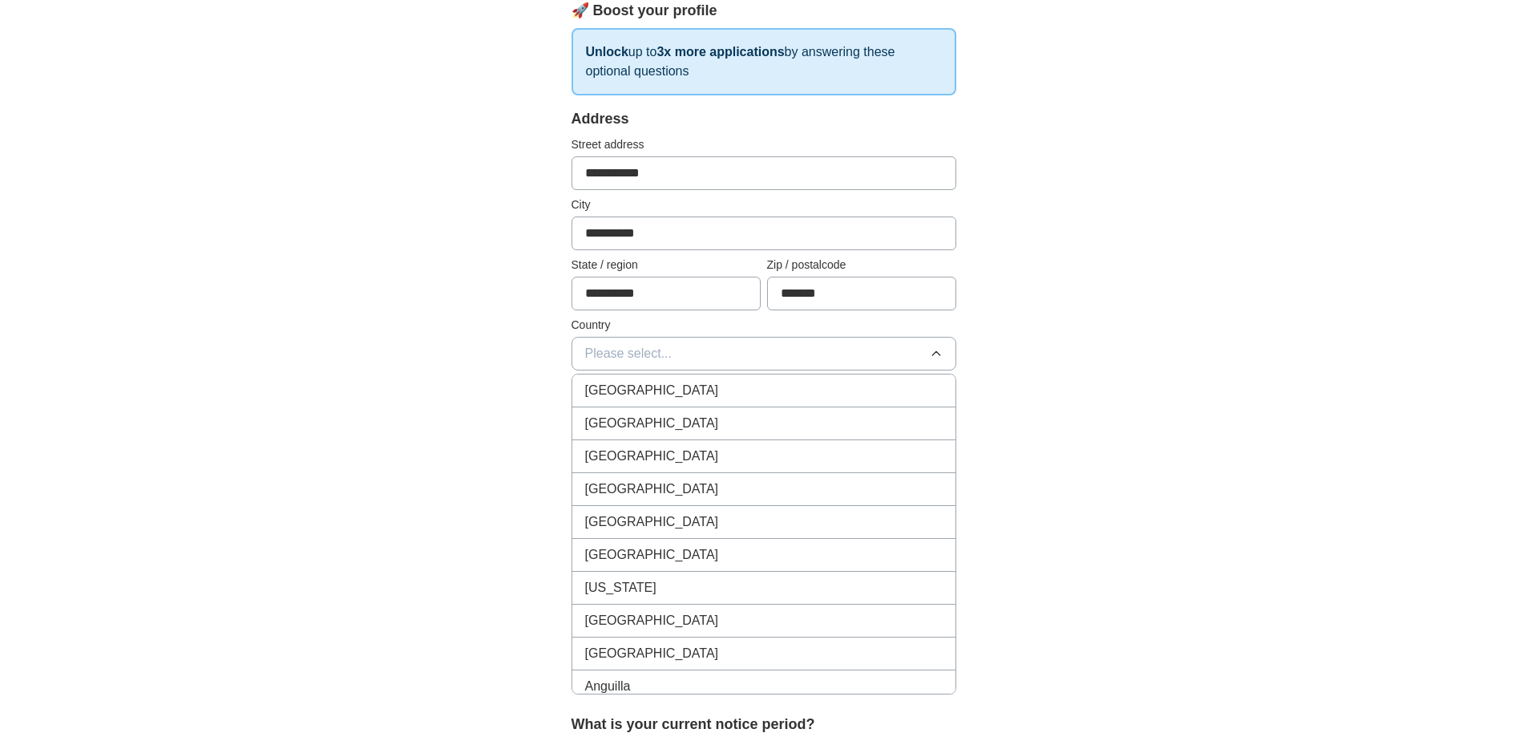
click at [753, 383] on div "[GEOGRAPHIC_DATA]" at bounding box center [763, 390] width 357 height 19
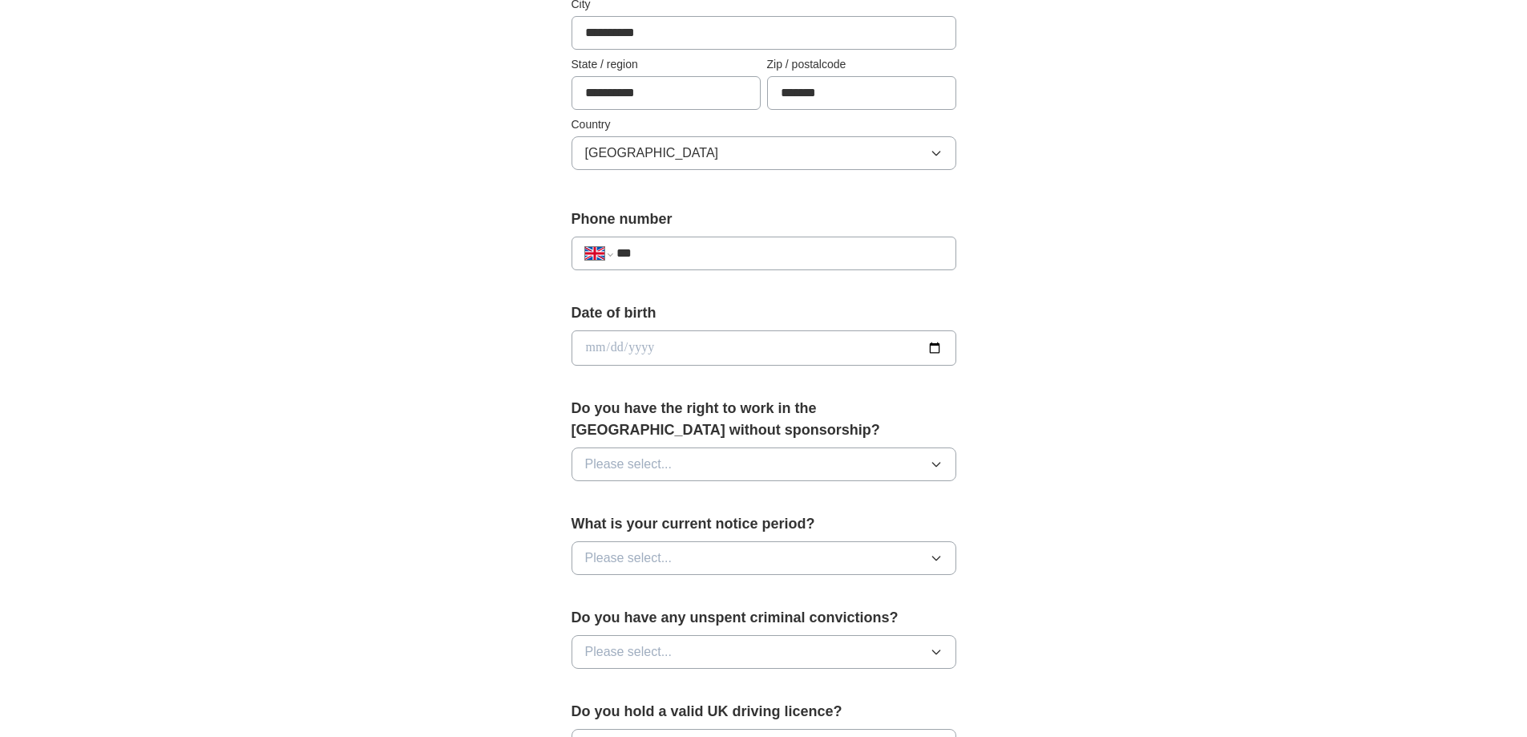
scroll to position [481, 0]
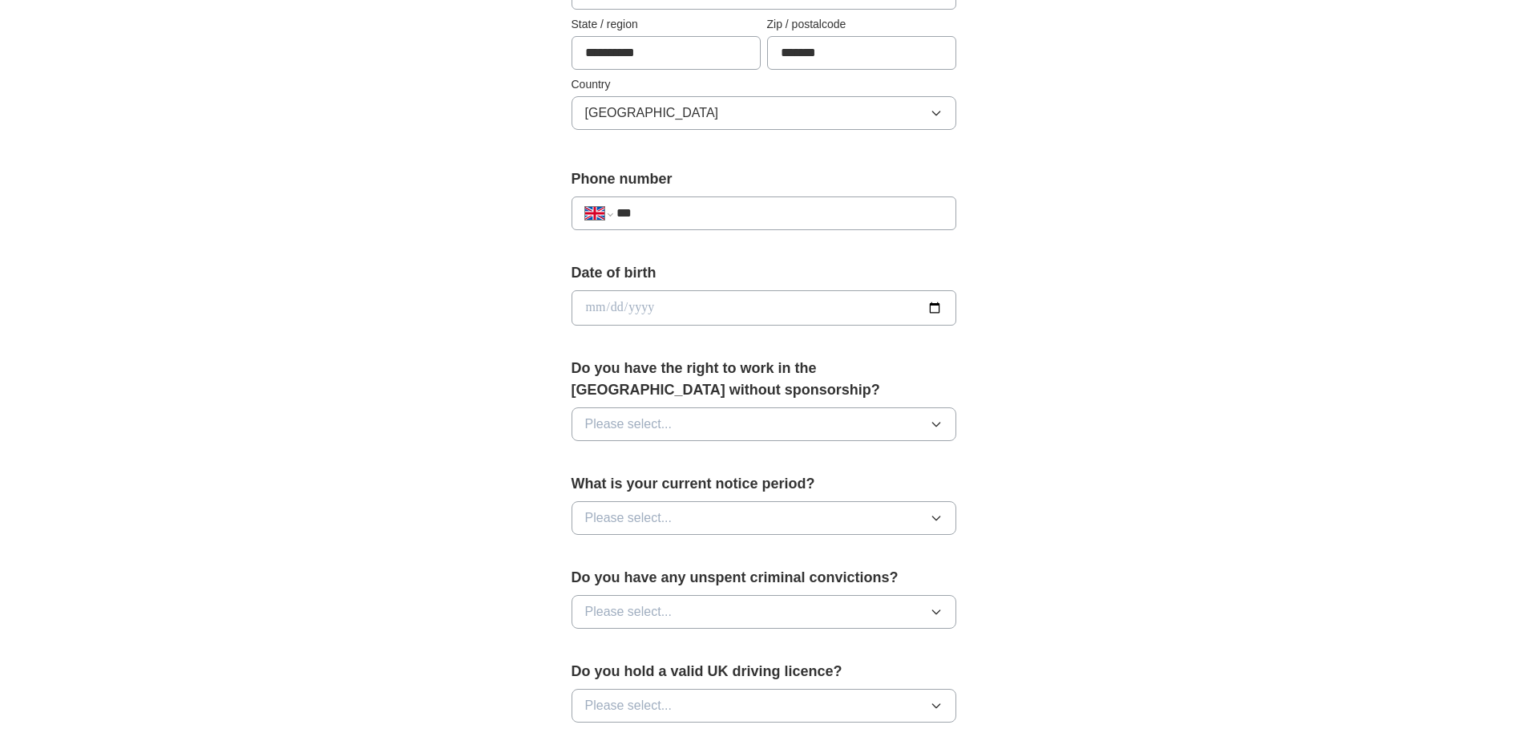
drag, startPoint x: 744, startPoint y: 309, endPoint x: 758, endPoint y: 260, distance: 51.0
click at [745, 308] on input "date" at bounding box center [763, 307] width 385 height 35
click at [768, 211] on input "***" at bounding box center [778, 213] width 325 height 19
type input "**********"
click at [733, 306] on input "date" at bounding box center [763, 307] width 385 height 35
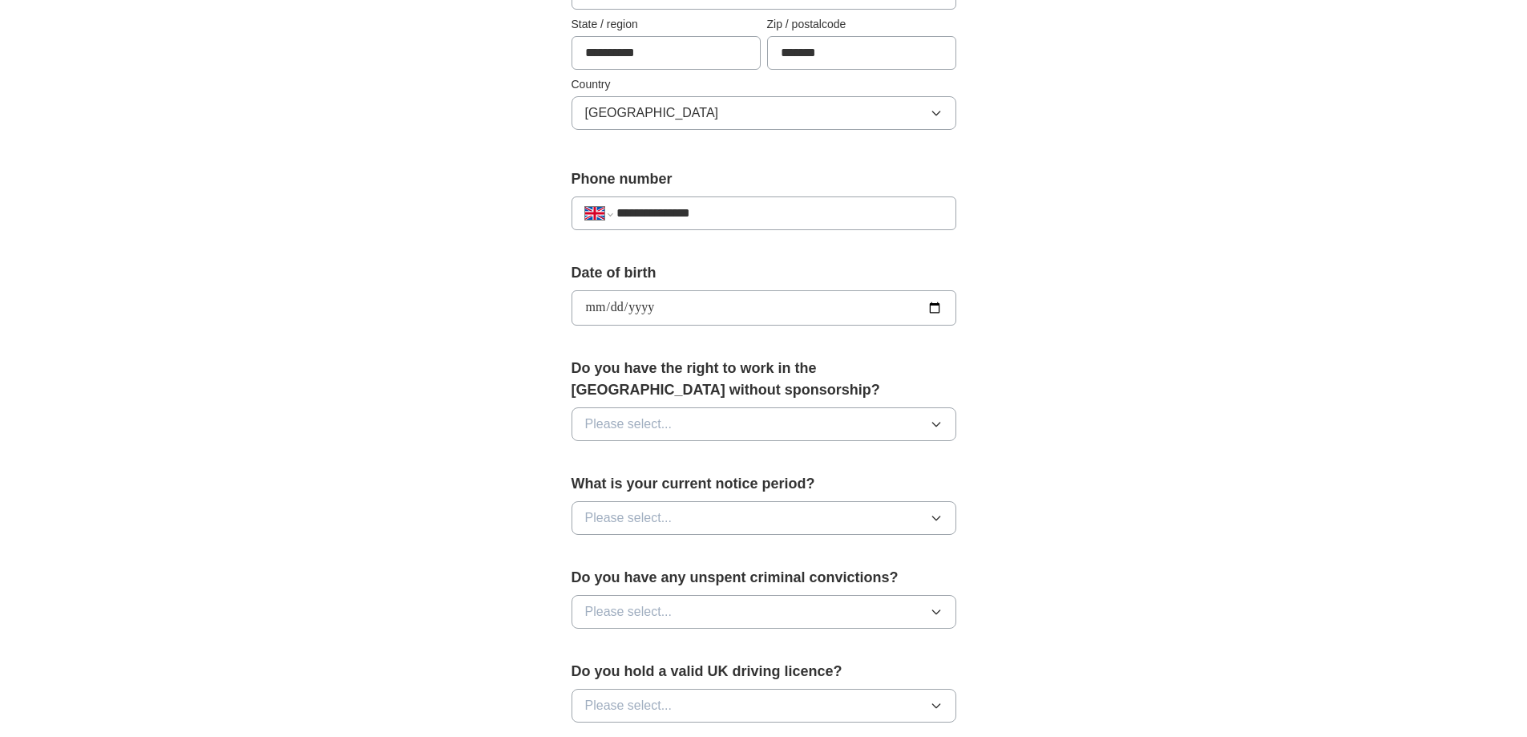
type input "**********"
click at [684, 417] on button "Please select..." at bounding box center [763, 424] width 385 height 34
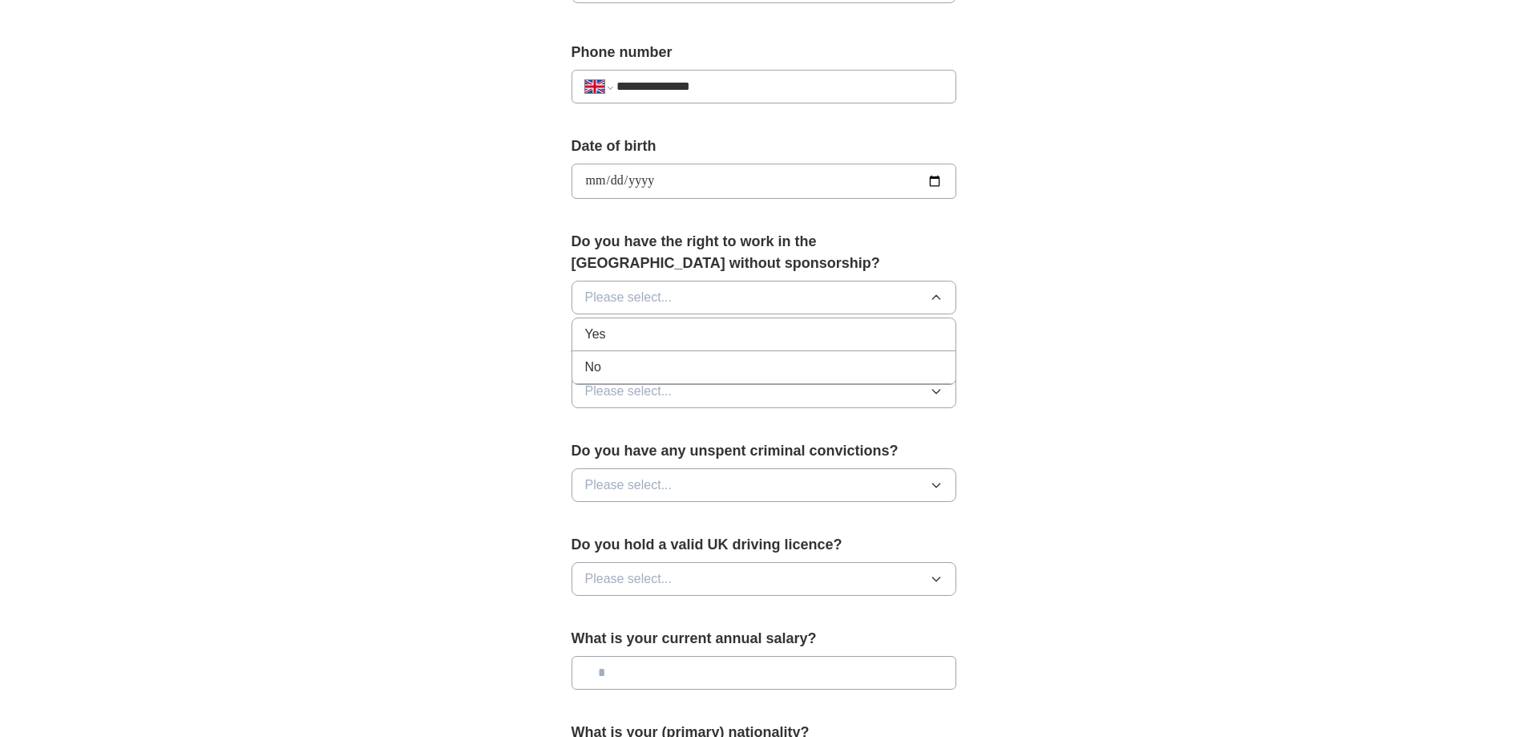
scroll to position [641, 0]
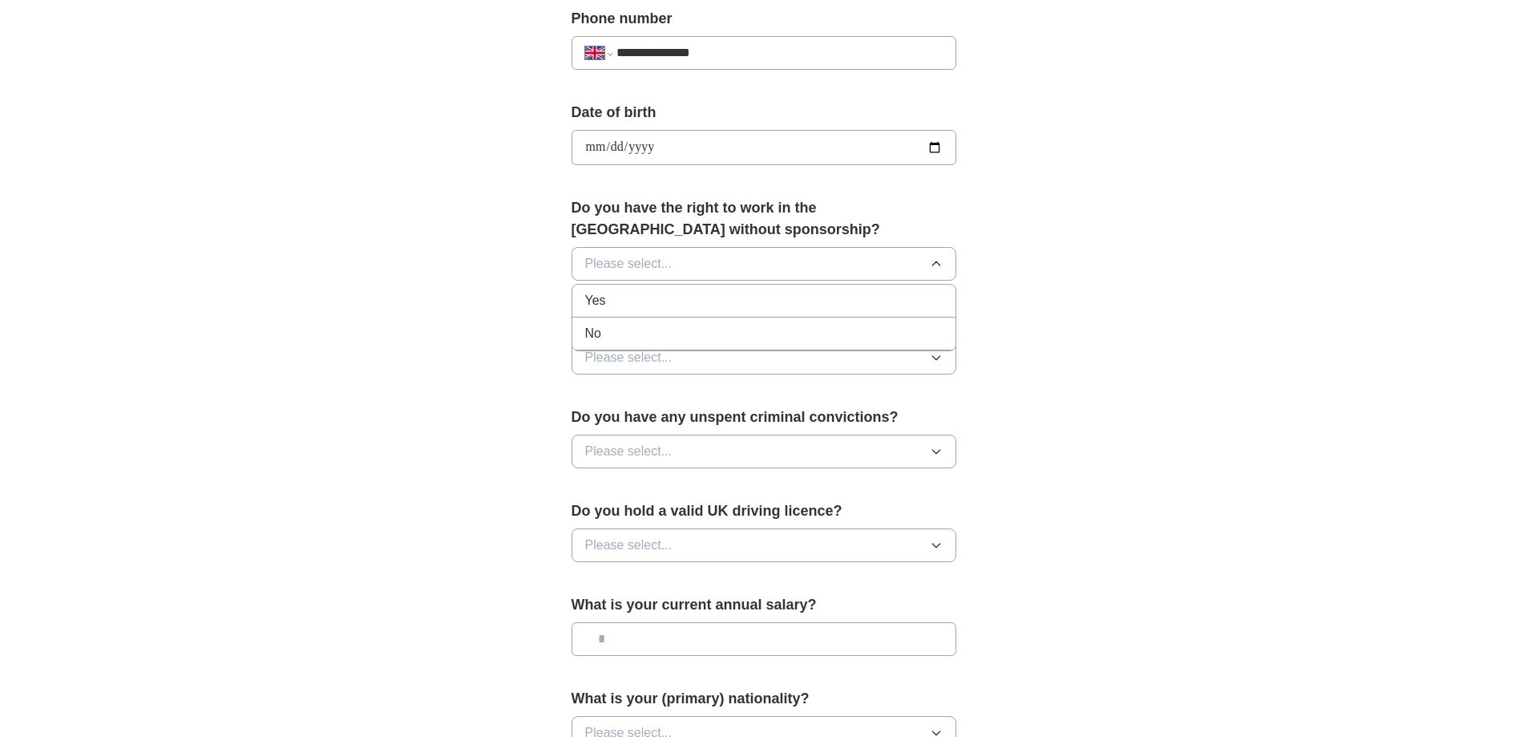
click at [720, 302] on div "Yes" at bounding box center [763, 300] width 357 height 19
click at [706, 346] on button "Please select..." at bounding box center [763, 358] width 385 height 34
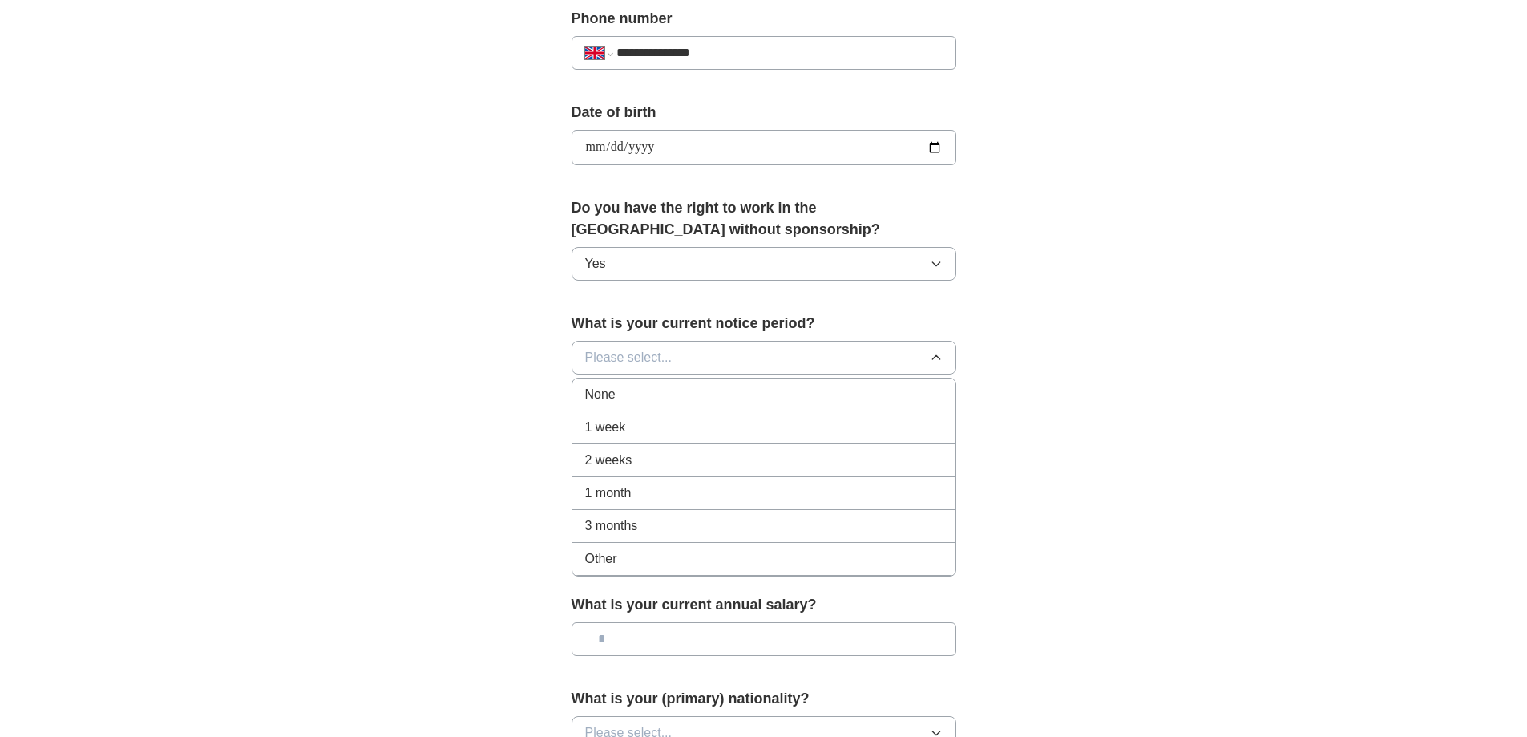
click at [661, 450] on li "2 weeks" at bounding box center [763, 460] width 383 height 33
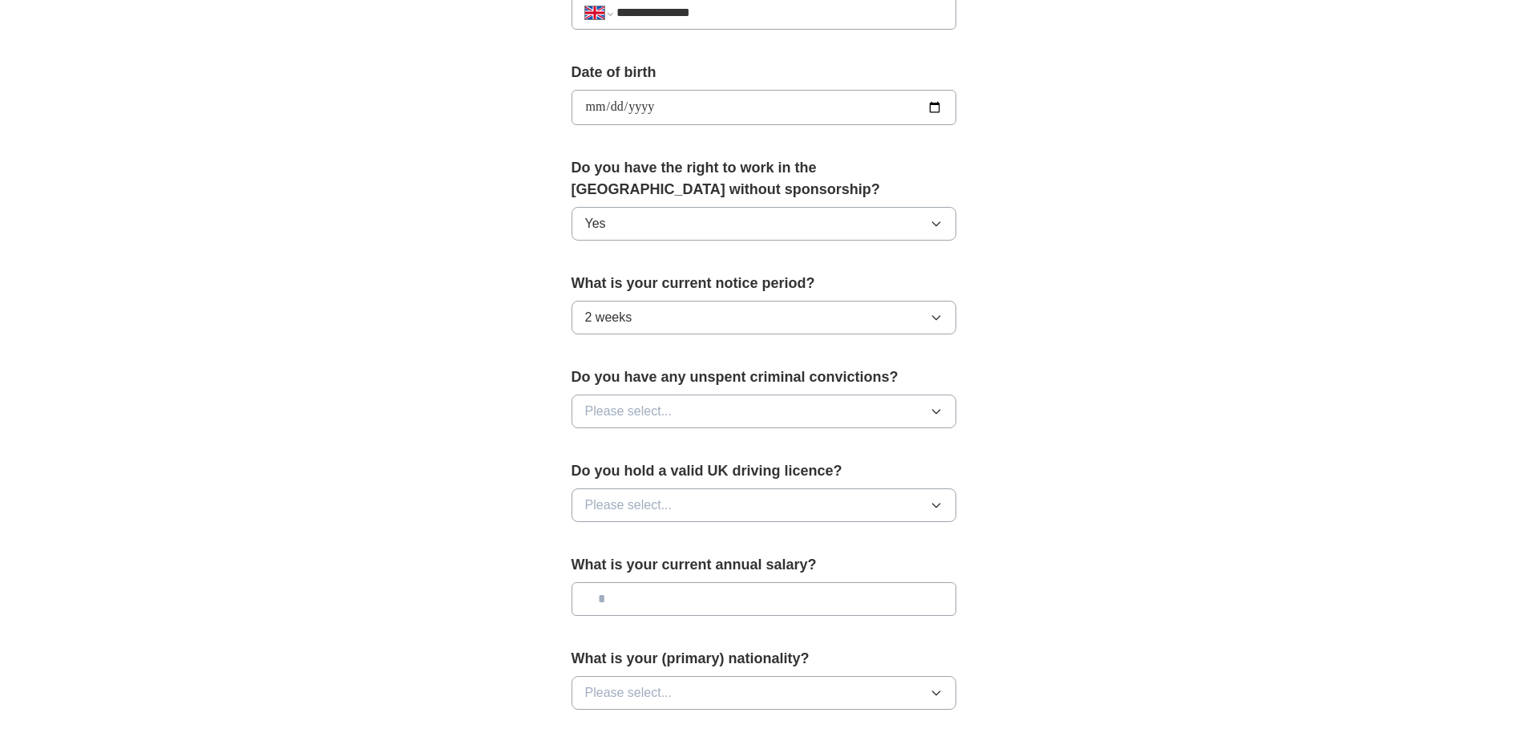
scroll to position [721, 0]
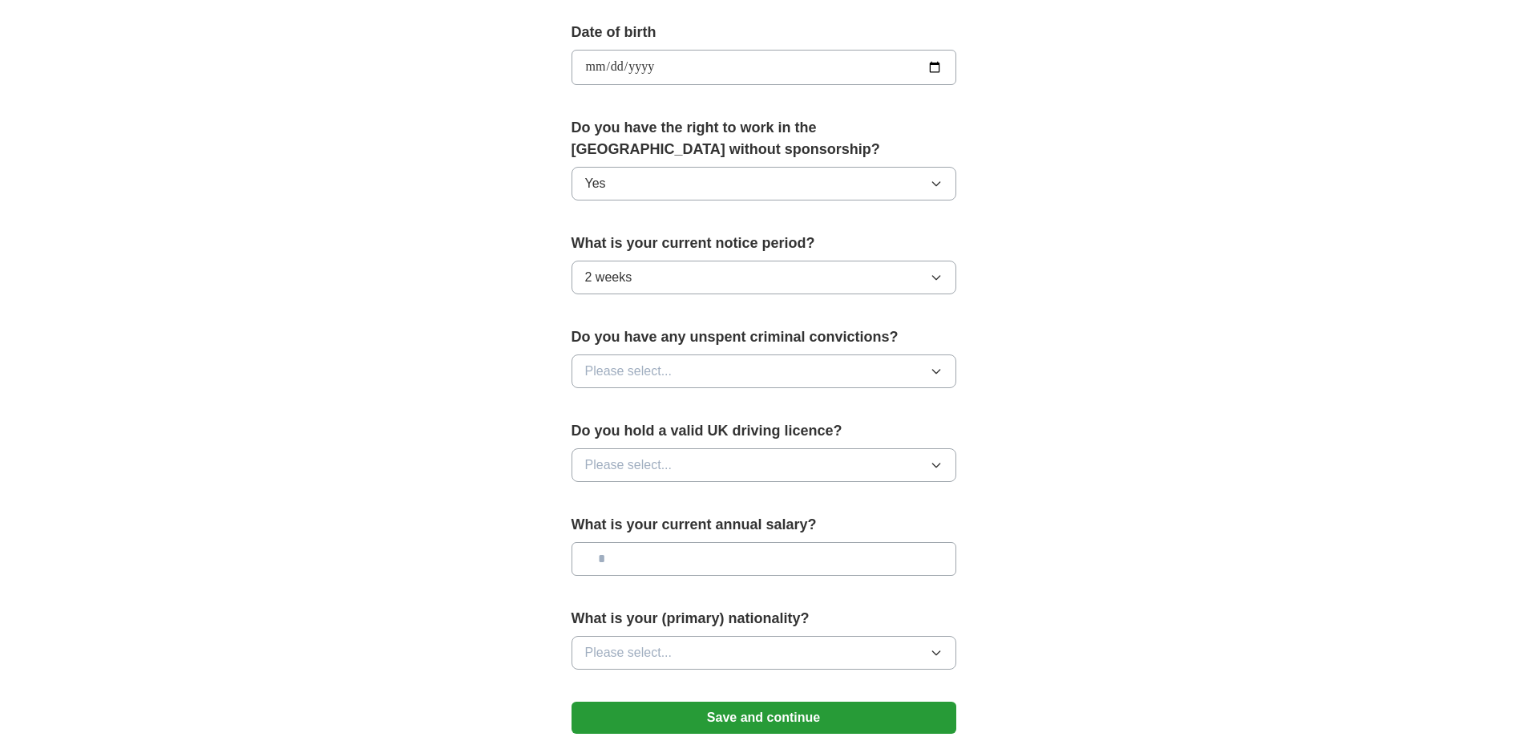
click at [699, 372] on button "Please select..." at bounding box center [763, 371] width 385 height 34
click at [676, 429] on li "No" at bounding box center [763, 441] width 383 height 33
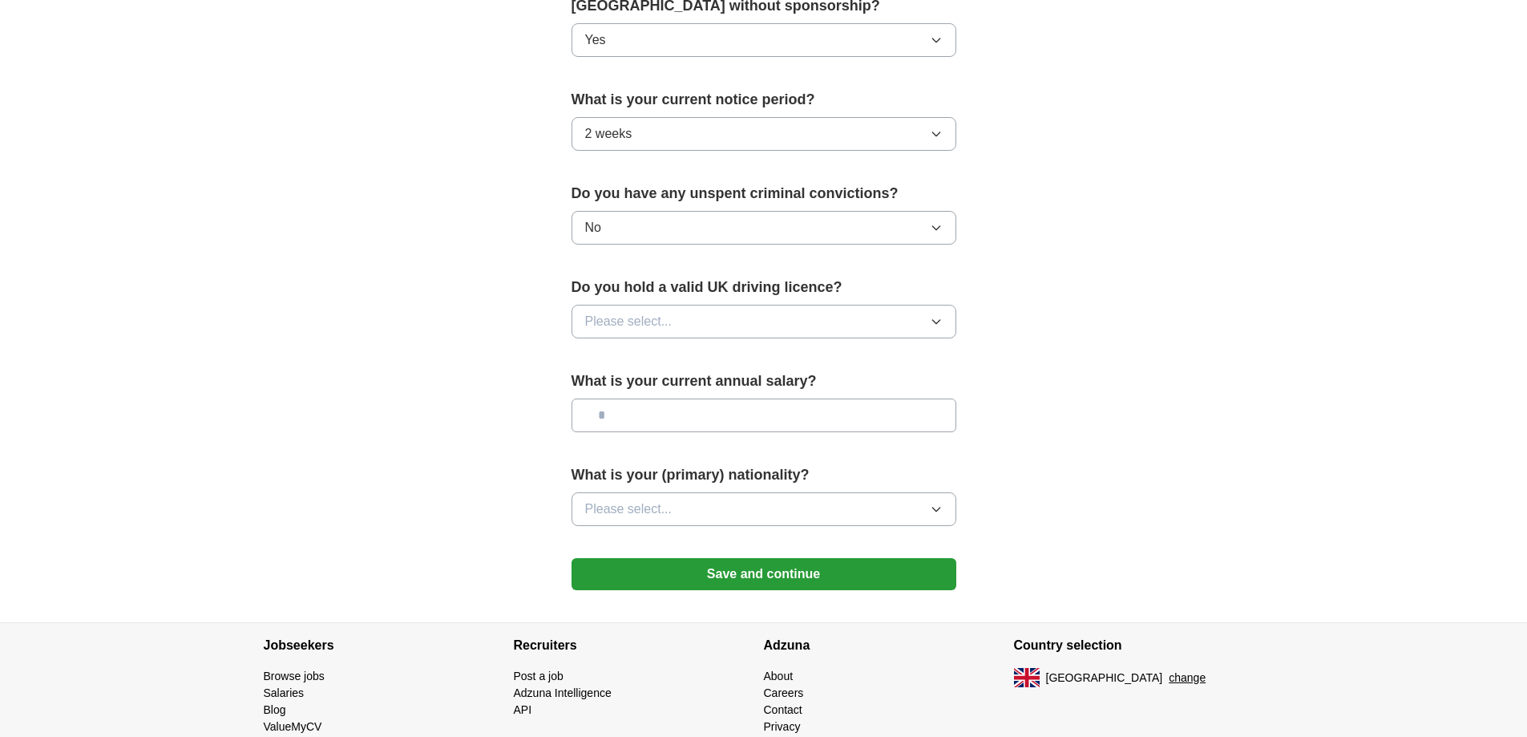
scroll to position [882, 0]
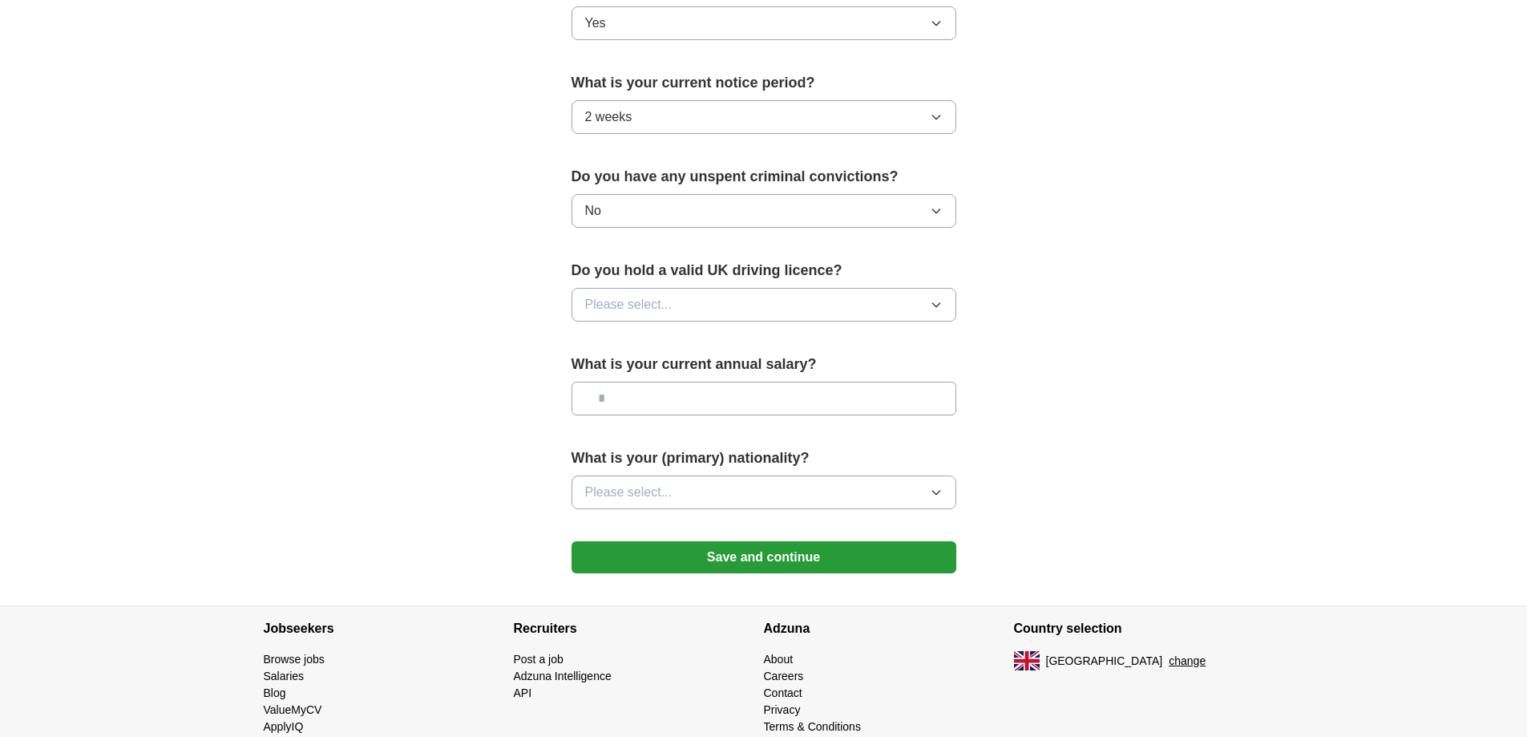
click at [704, 306] on button "Please select..." at bounding box center [763, 305] width 385 height 34
click at [684, 372] on div "No" at bounding box center [763, 374] width 357 height 19
click at [687, 392] on input "text" at bounding box center [763, 398] width 385 height 34
type input "*******"
click at [782, 476] on button "Please select..." at bounding box center [763, 492] width 385 height 34
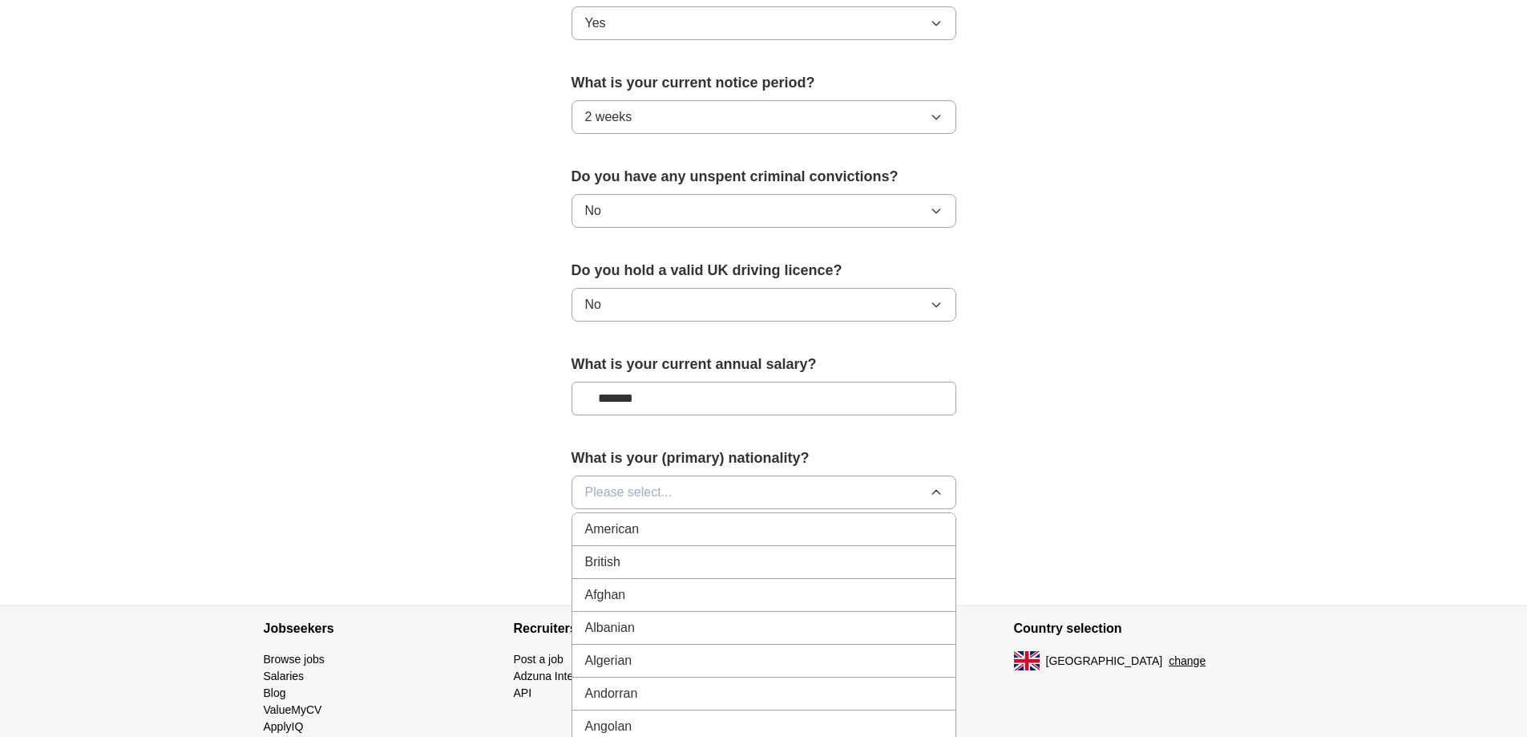
click at [811, 565] on div "British" at bounding box center [763, 561] width 357 height 19
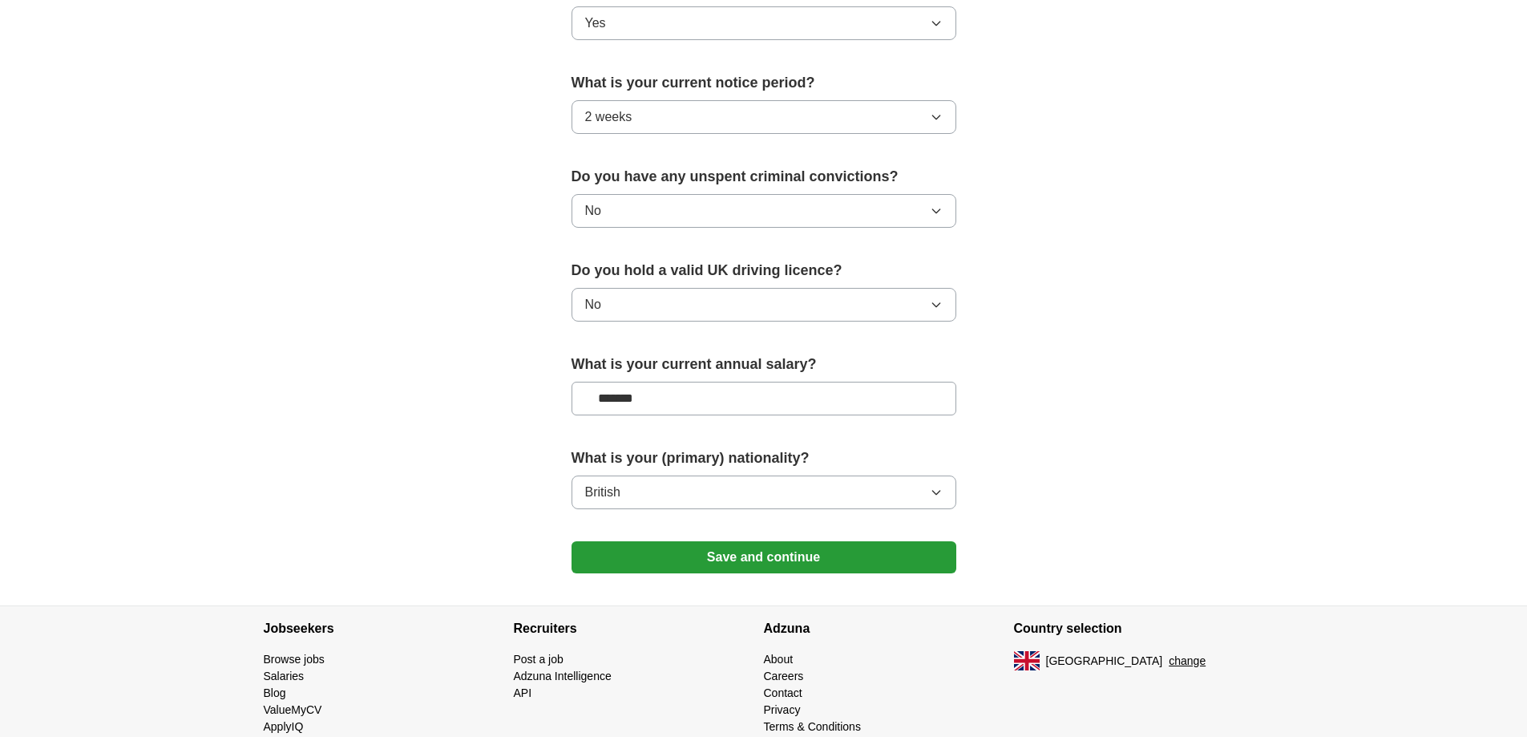
click at [815, 557] on button "Save and continue" at bounding box center [763, 557] width 385 height 32
